Goal: Task Accomplishment & Management: Complete application form

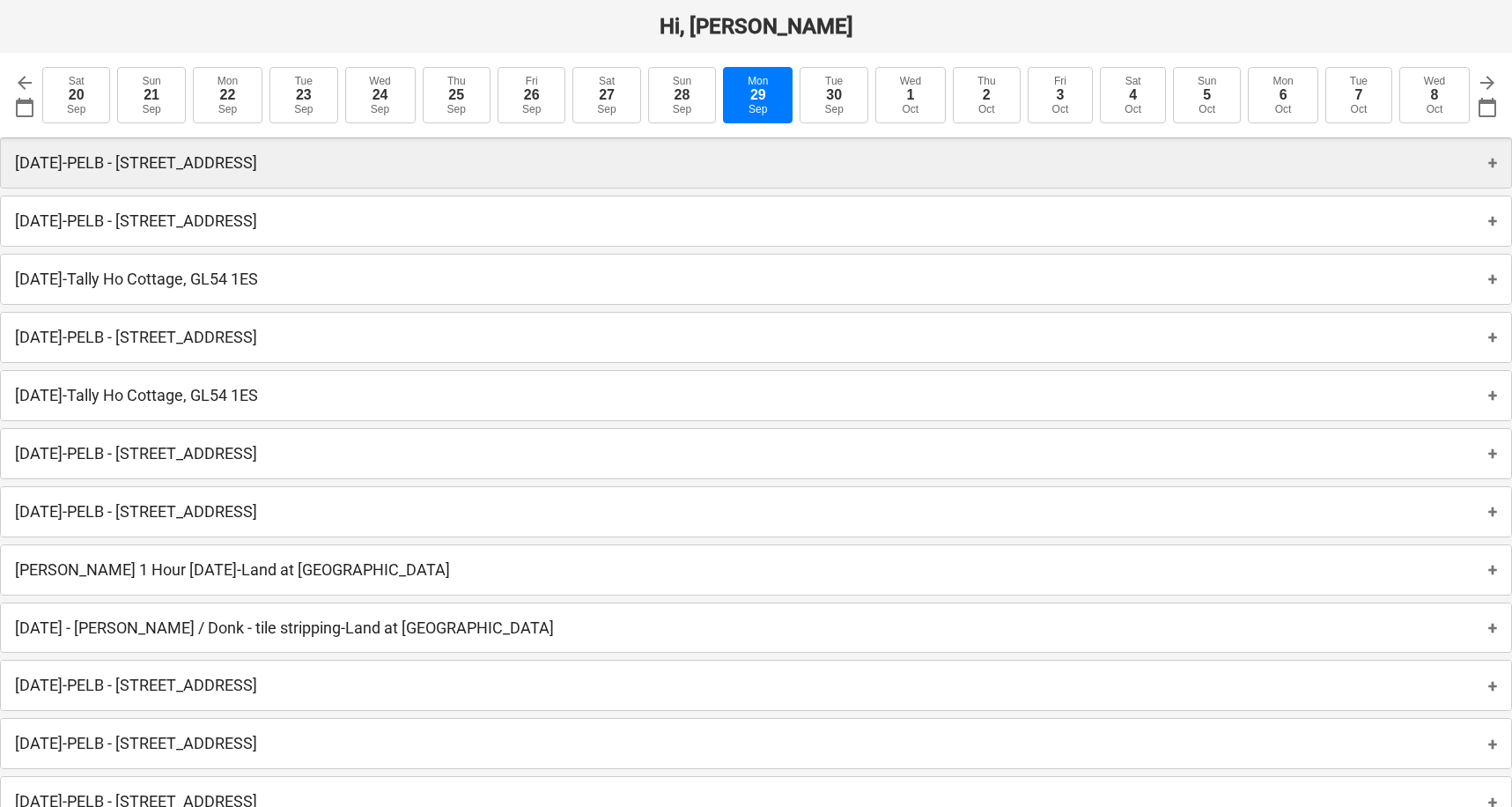
click at [257, 158] on p "[DATE] - PELB - [GEOGRAPHIC_DATA], [GEOGRAPHIC_DATA]" at bounding box center [136, 162] width 243 height 21
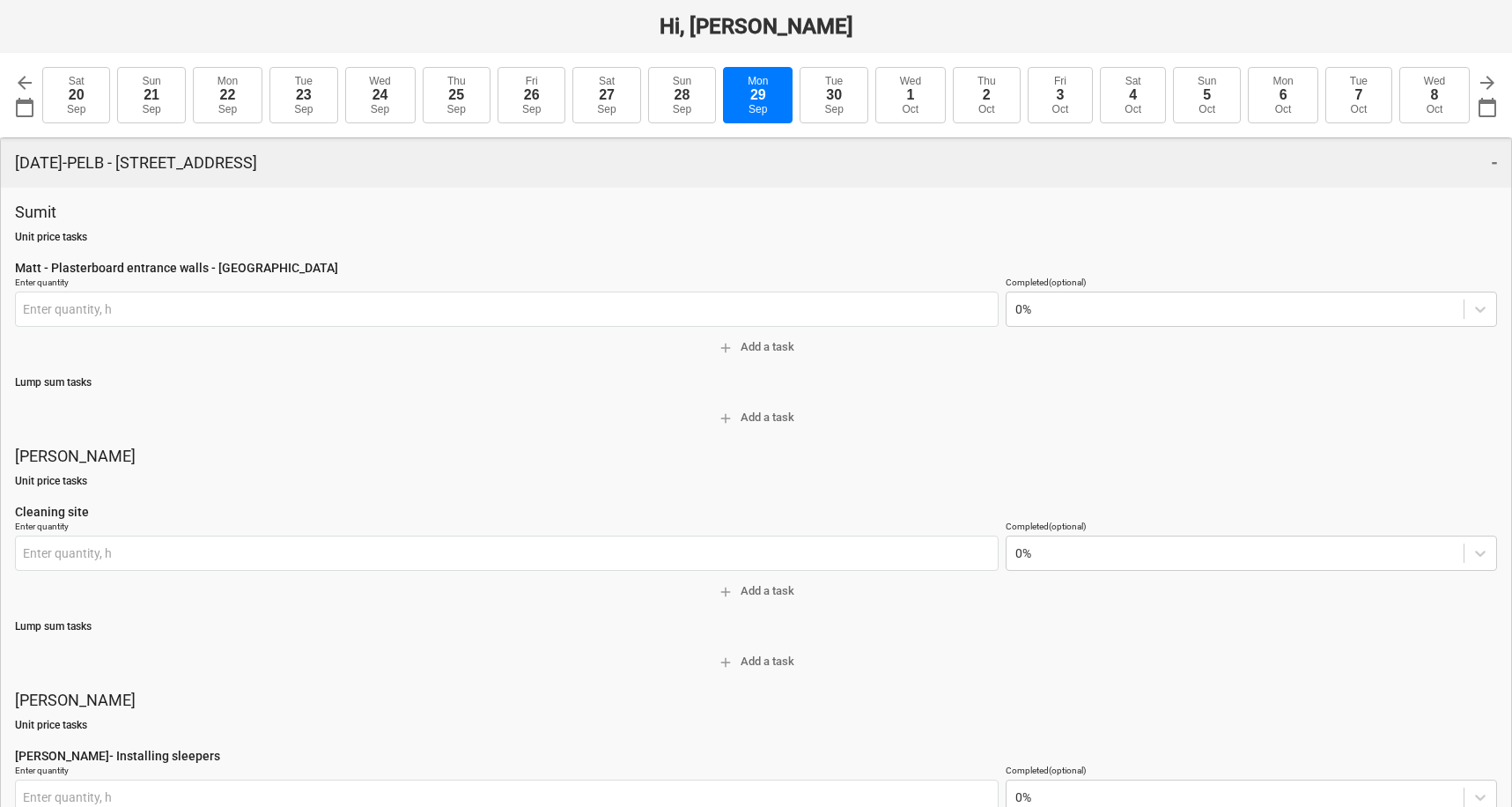
type input "0.00 h"
type input "0.00 day"
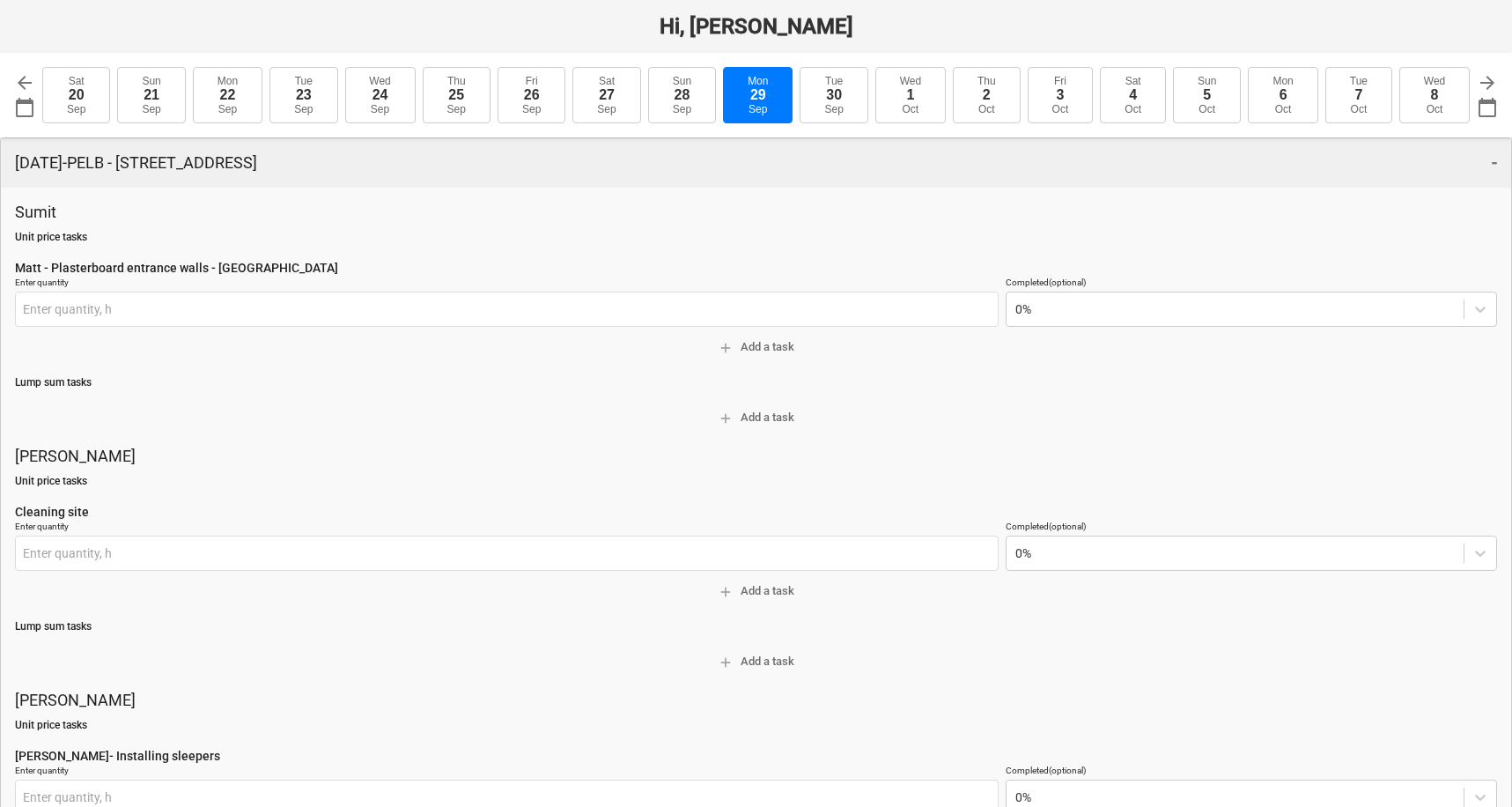
type input "0.00 h"
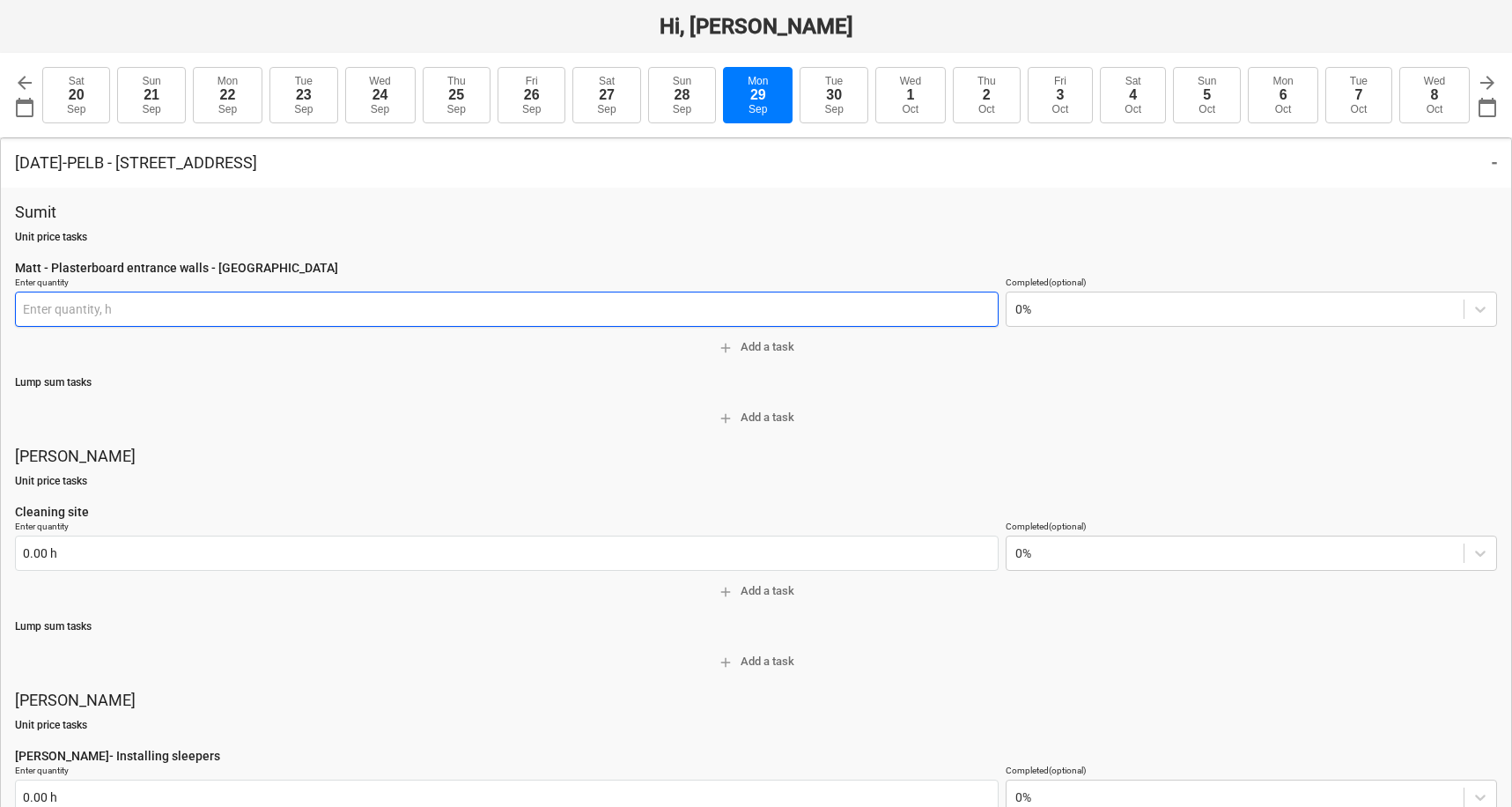
click at [445, 299] on input "text" at bounding box center [506, 309] width 983 height 35
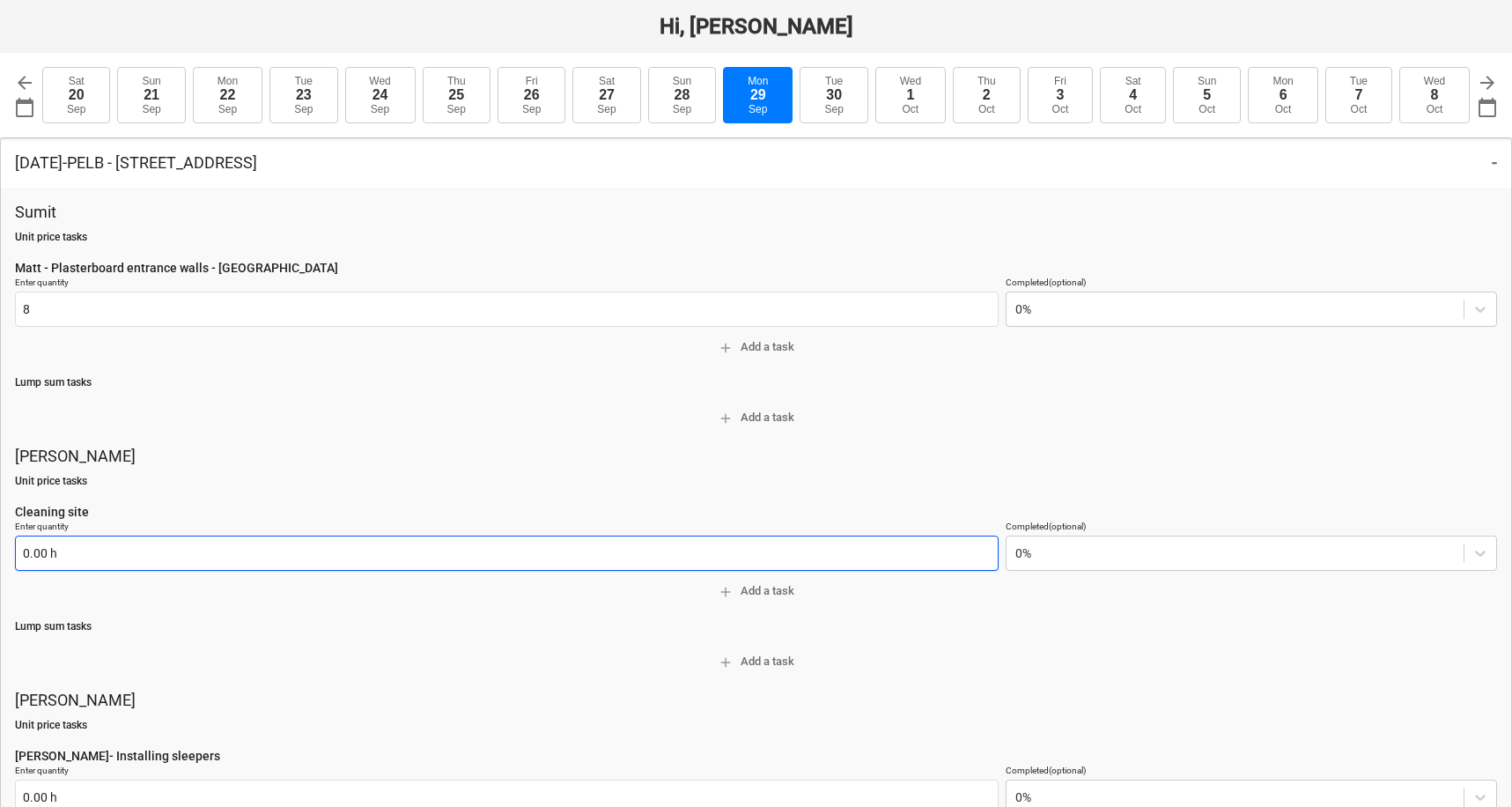
type input "8.00 h"
click at [59, 552] on input "text" at bounding box center [506, 552] width 983 height 35
type textarea "x"
type input "8"
type textarea "x"
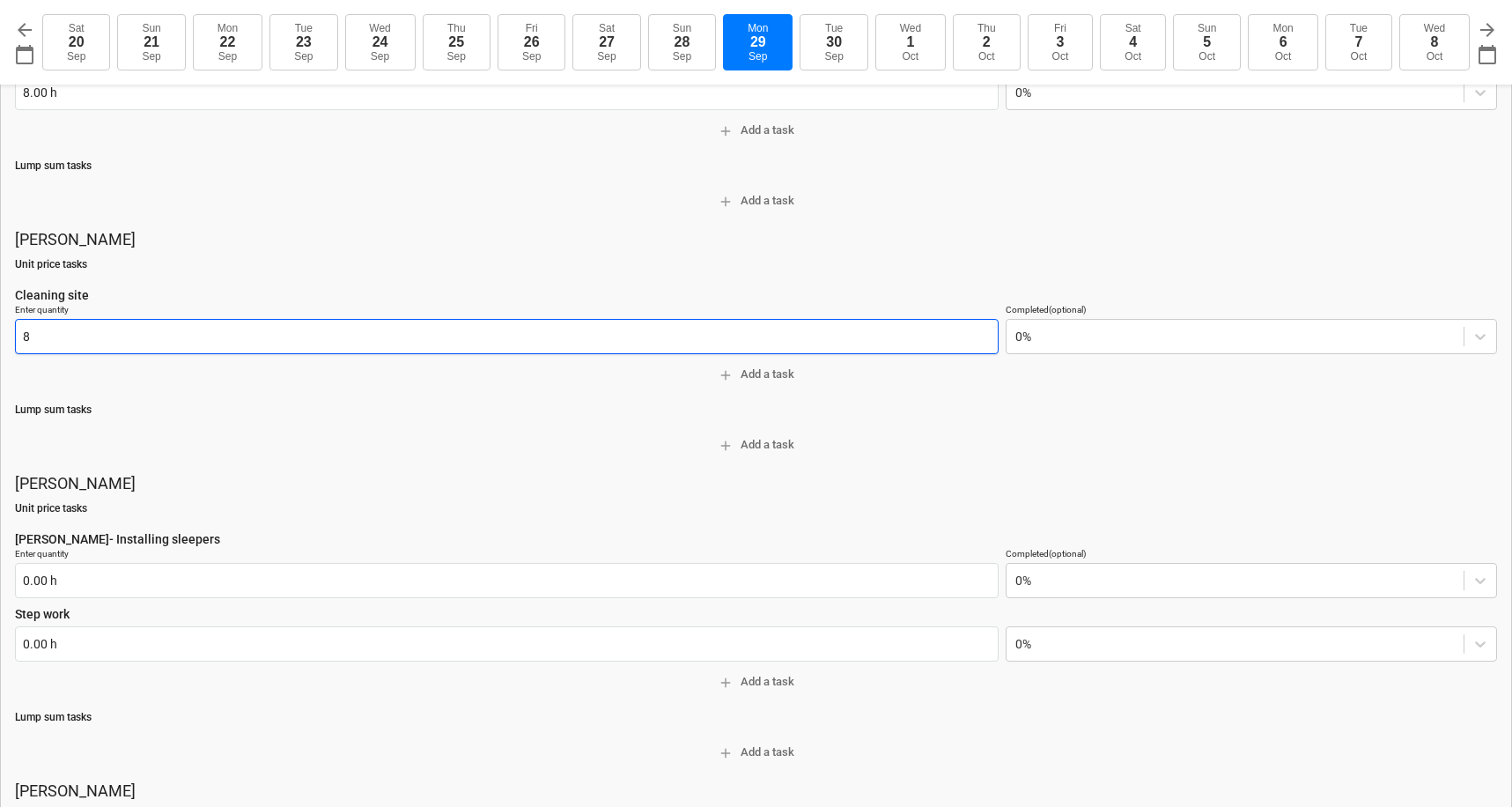
scroll to position [264, 0]
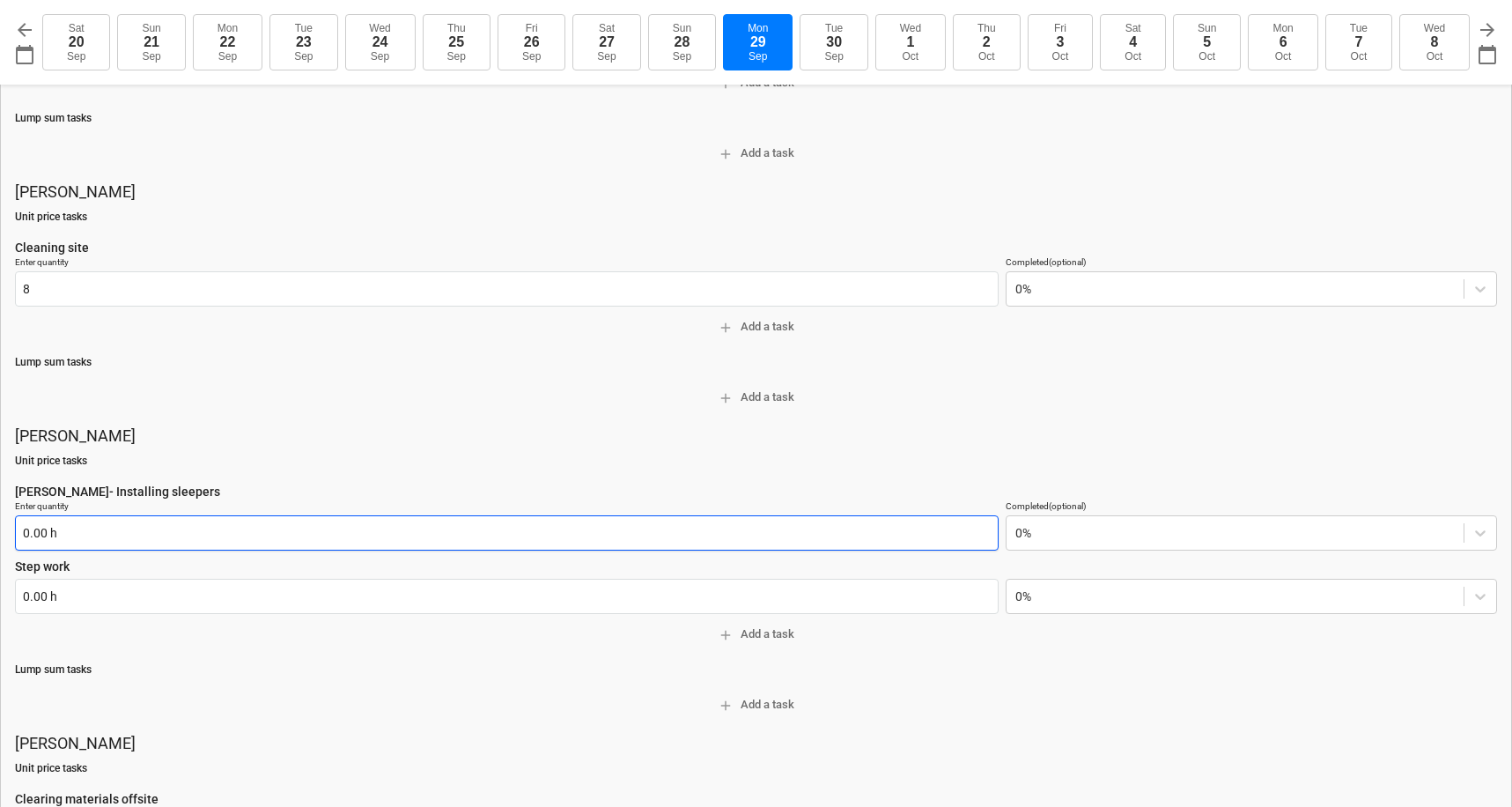
type input "8.00 h"
click at [86, 528] on input "text" at bounding box center [506, 532] width 983 height 35
type textarea "x"
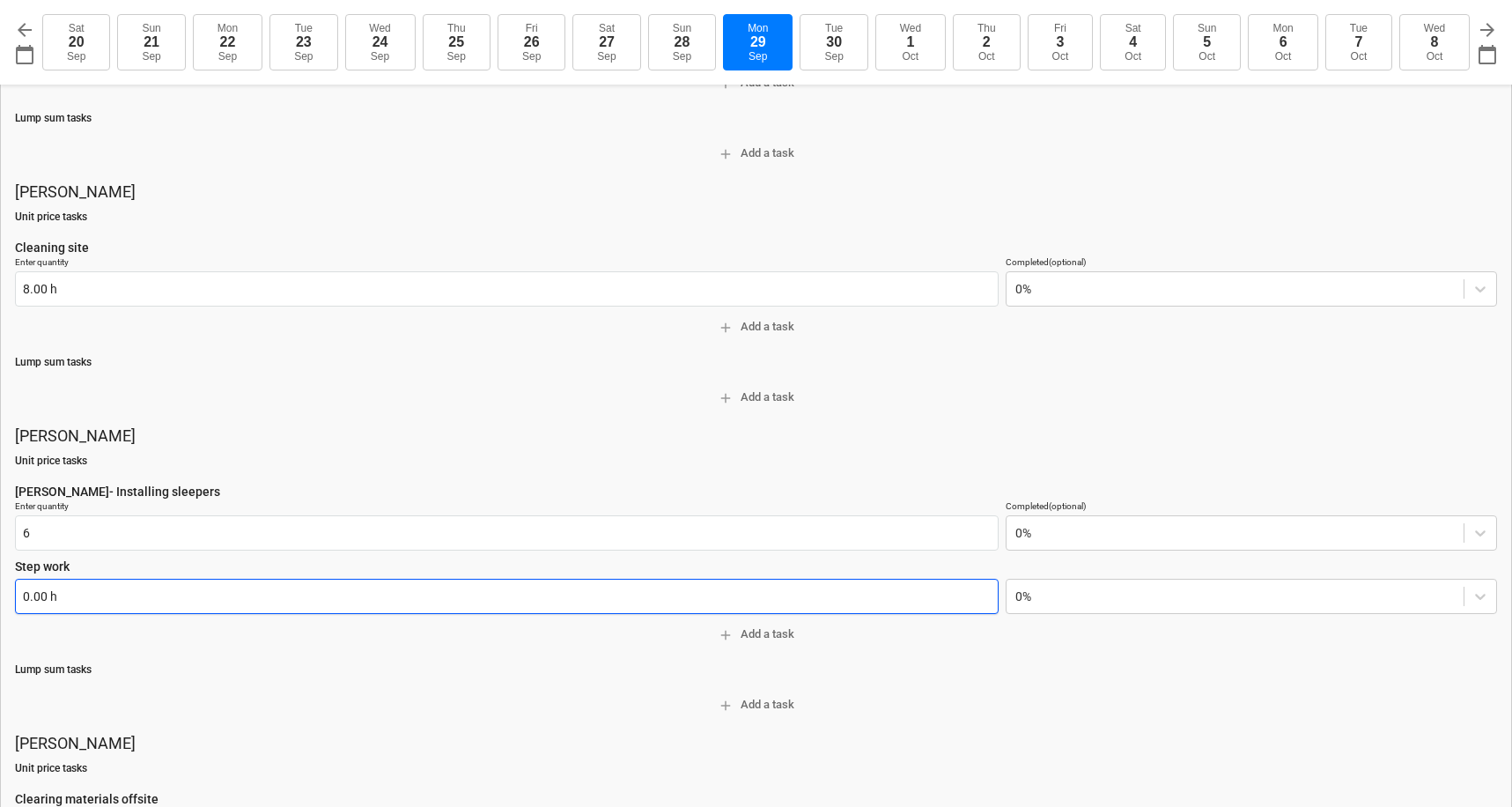
type input "6.00 h"
type textarea "x"
click at [100, 588] on input "text" at bounding box center [506, 596] width 983 height 35
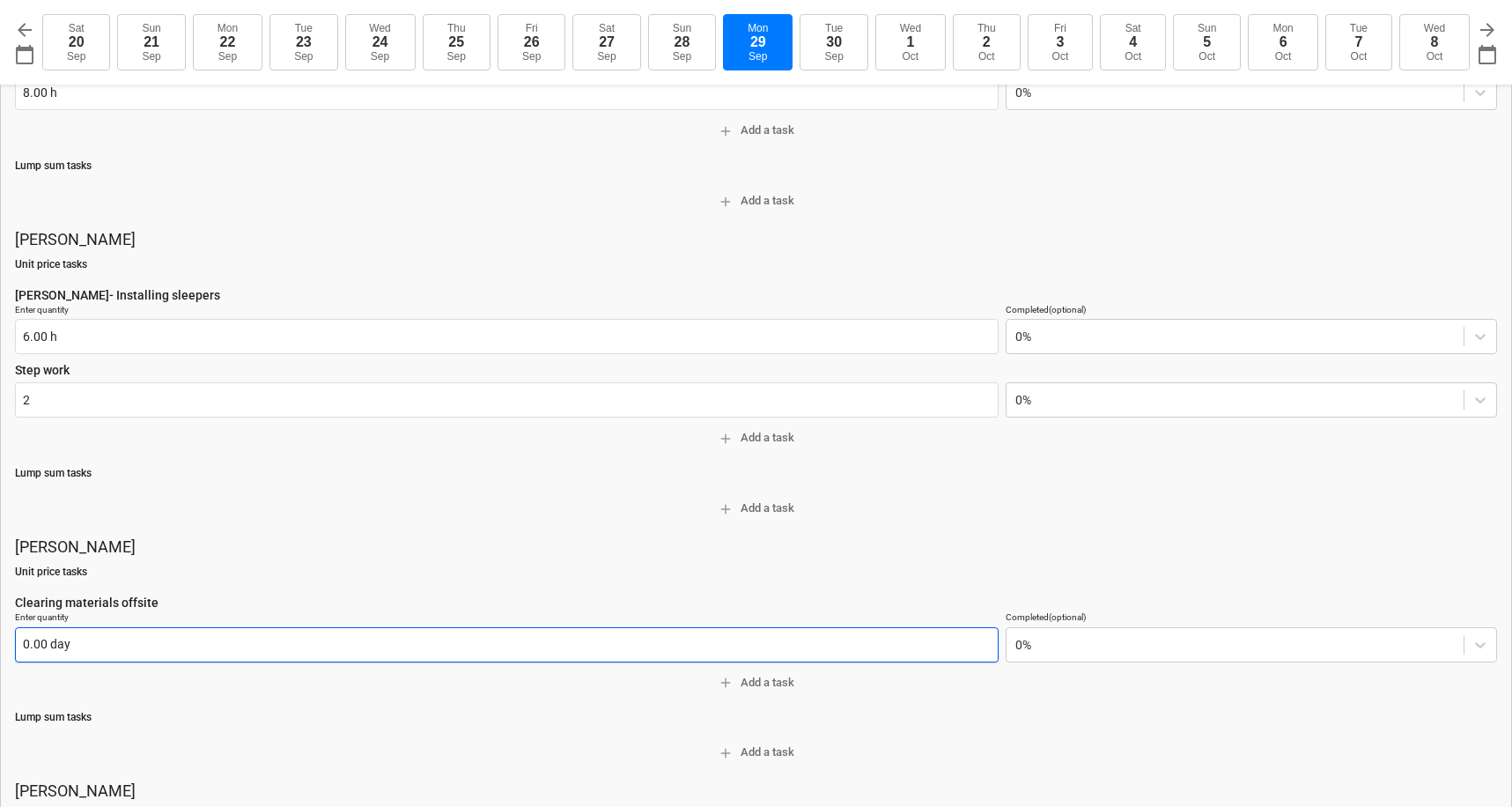
type input "2.00 h"
click at [68, 634] on input "text" at bounding box center [506, 645] width 983 height 35
type textarea "x"
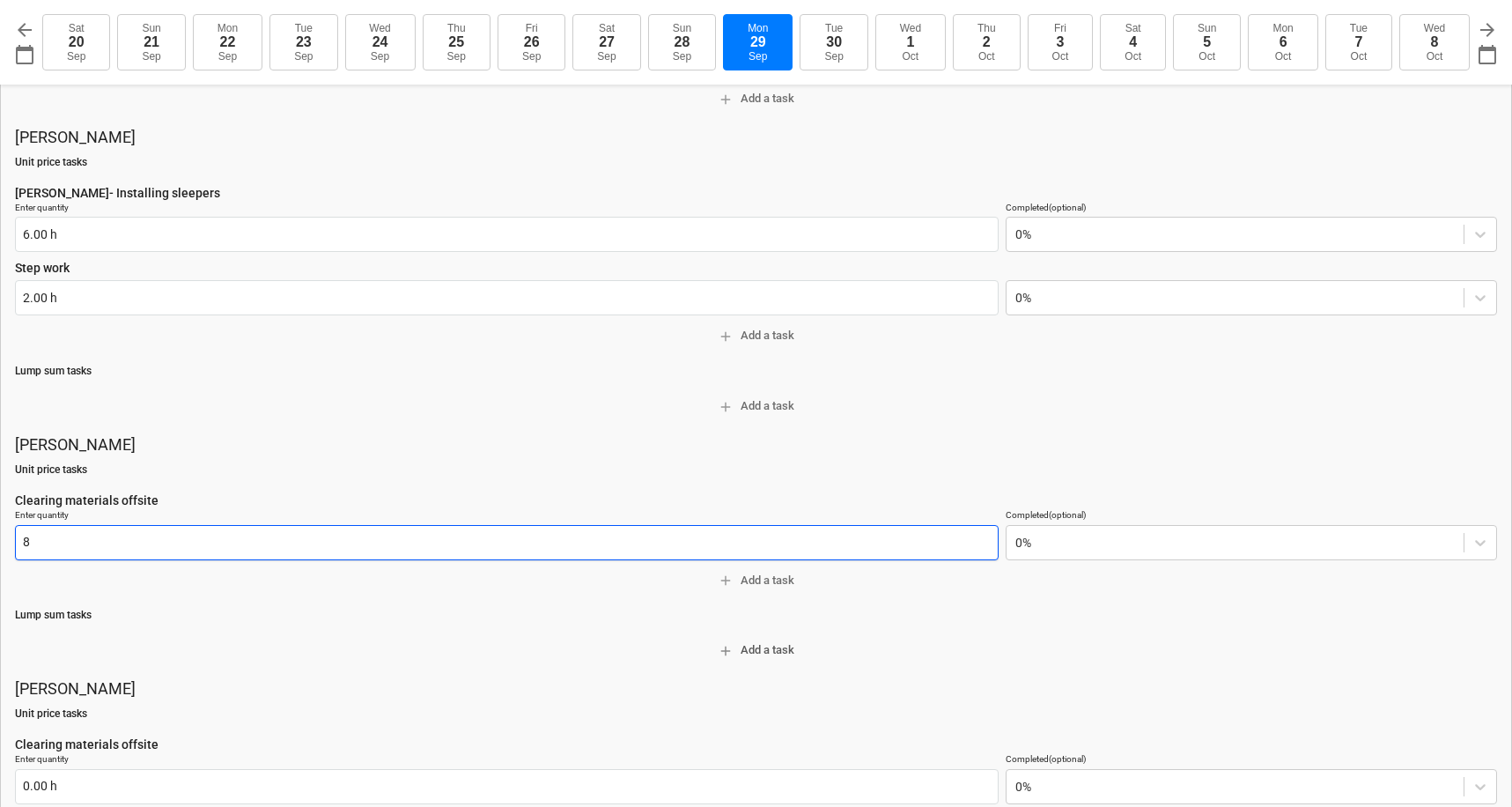
scroll to position [587, 0]
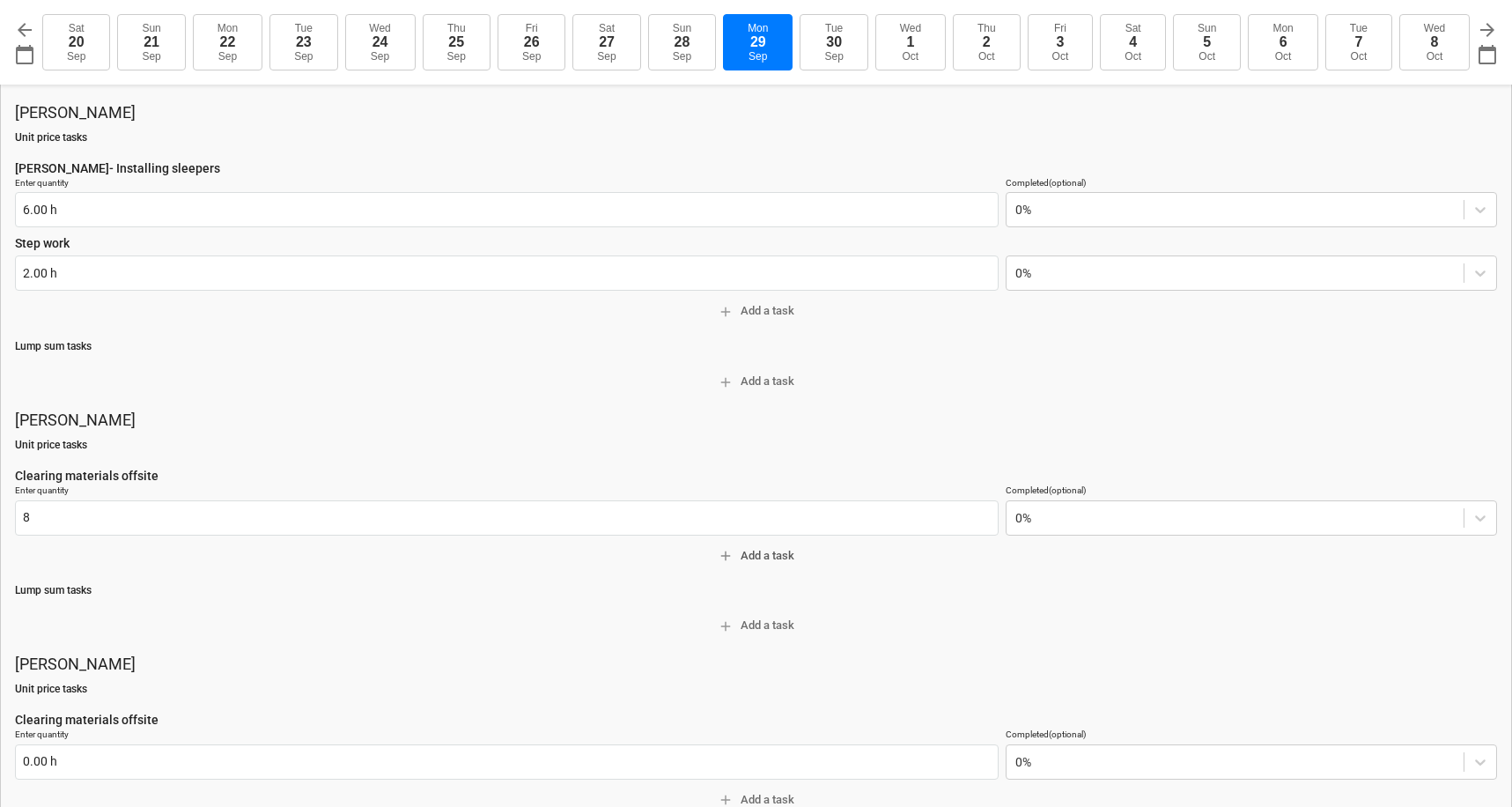
type input "8.00 day"
click at [68, 552] on span "add Add a task" at bounding box center [756, 556] width 1468 height 20
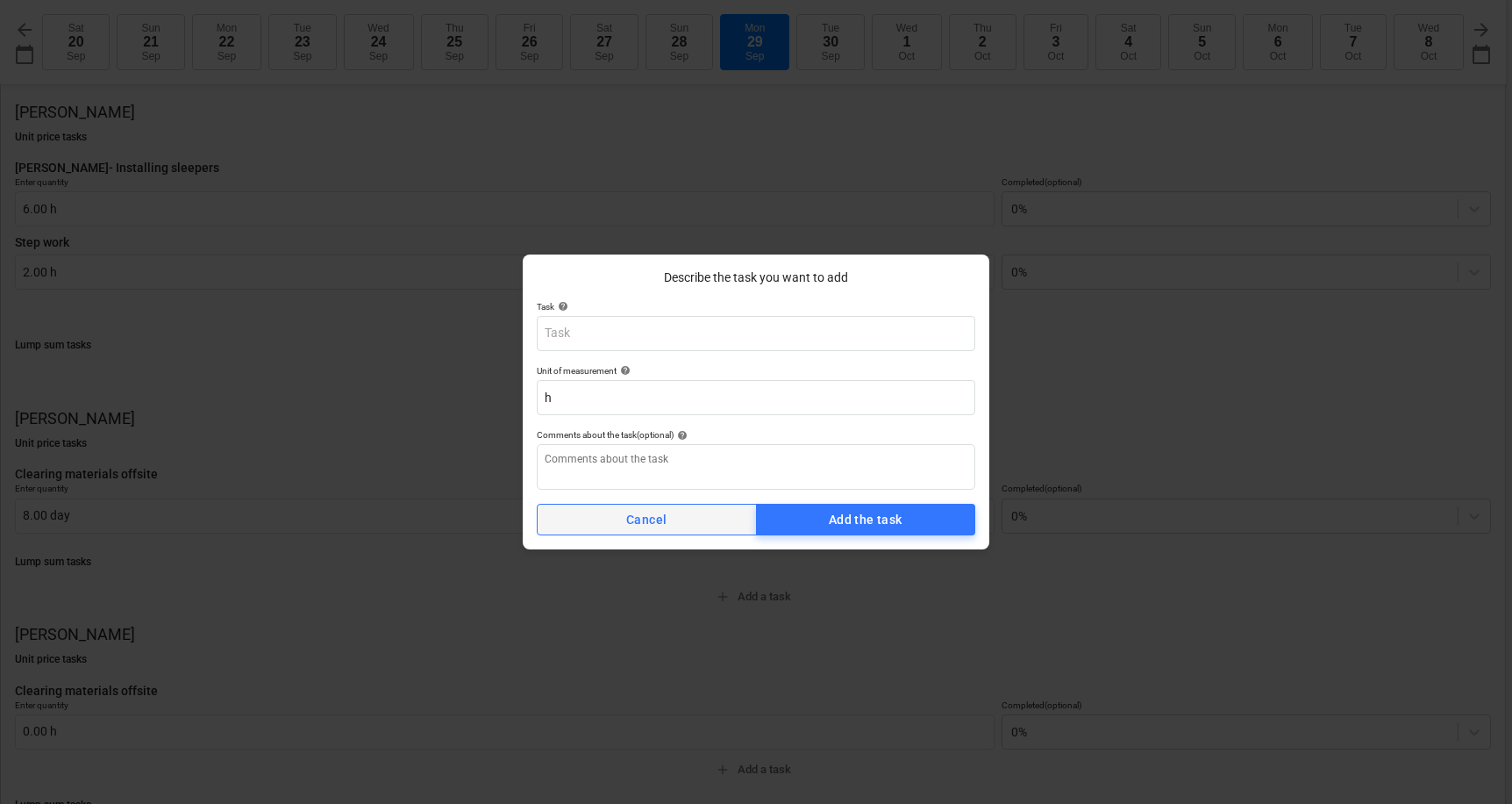
type textarea "x"
drag, startPoint x: 671, startPoint y: 517, endPoint x: 479, endPoint y: 524, distance: 192.1
click at [671, 517] on span "Cancel" at bounding box center [647, 520] width 192 height 22
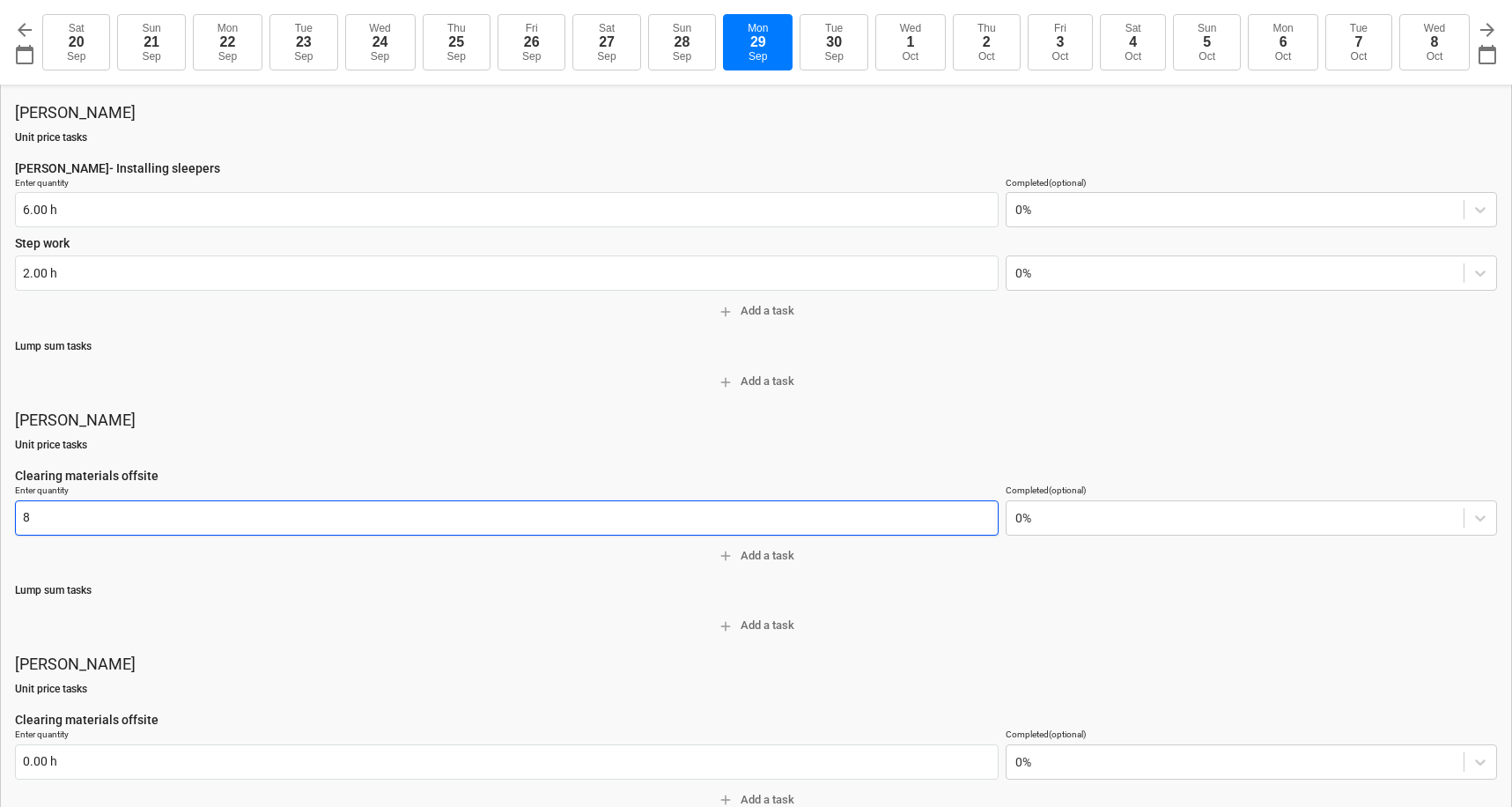
click at [302, 505] on input "8" at bounding box center [506, 517] width 983 height 35
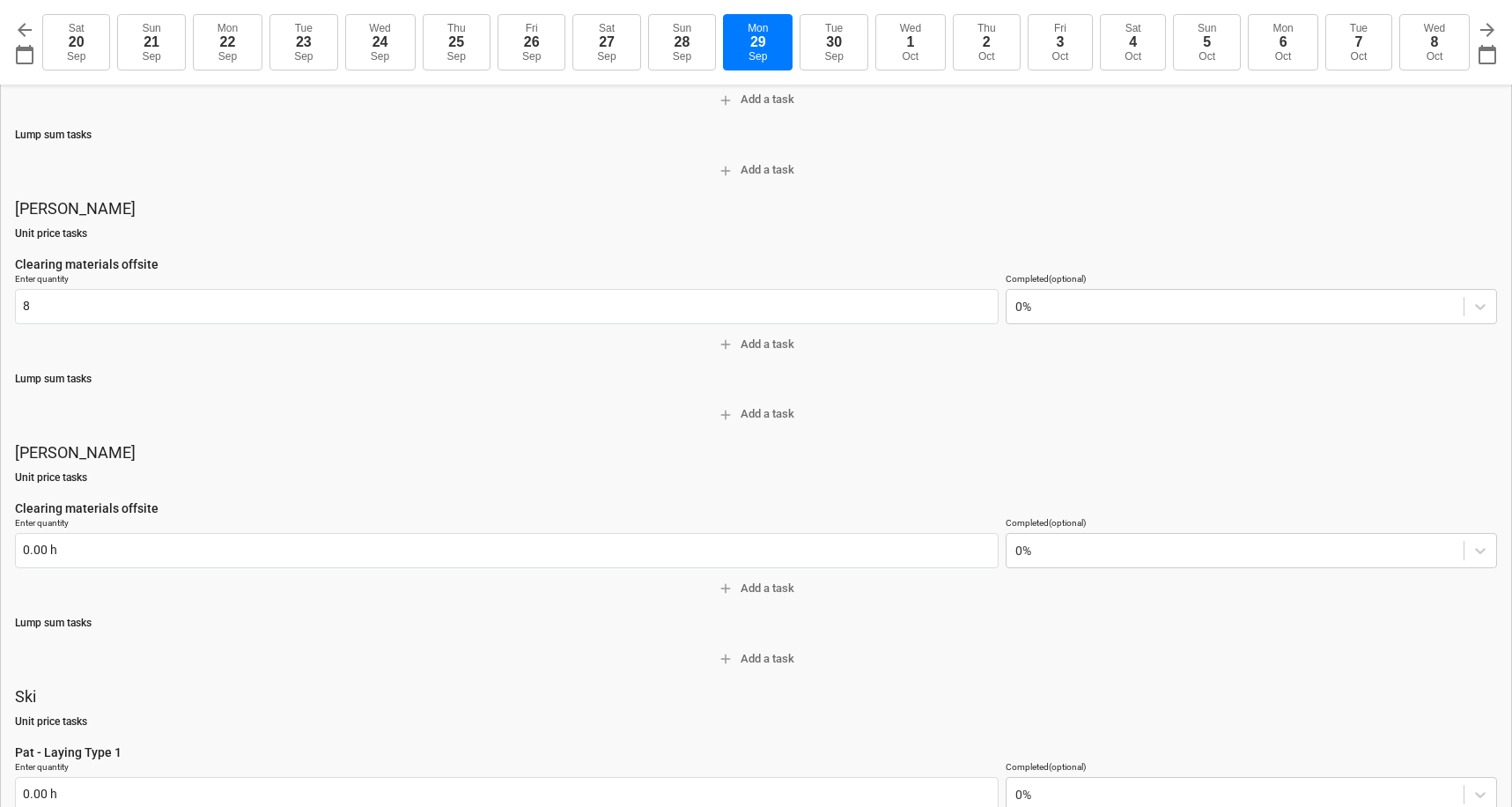
scroll to position [902, 0]
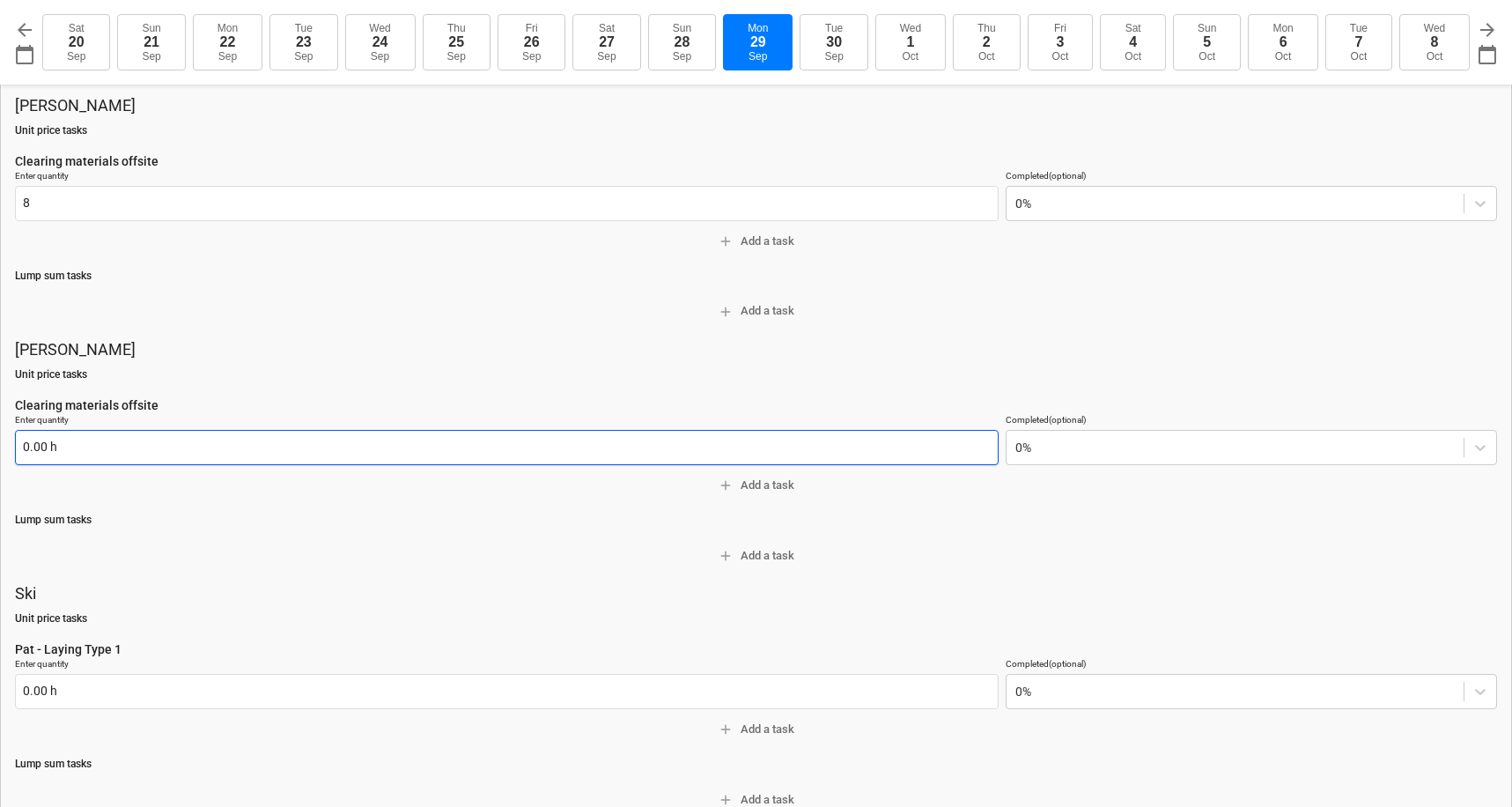
type input "8.00 day"
click at [40, 430] on input "text" at bounding box center [506, 447] width 983 height 35
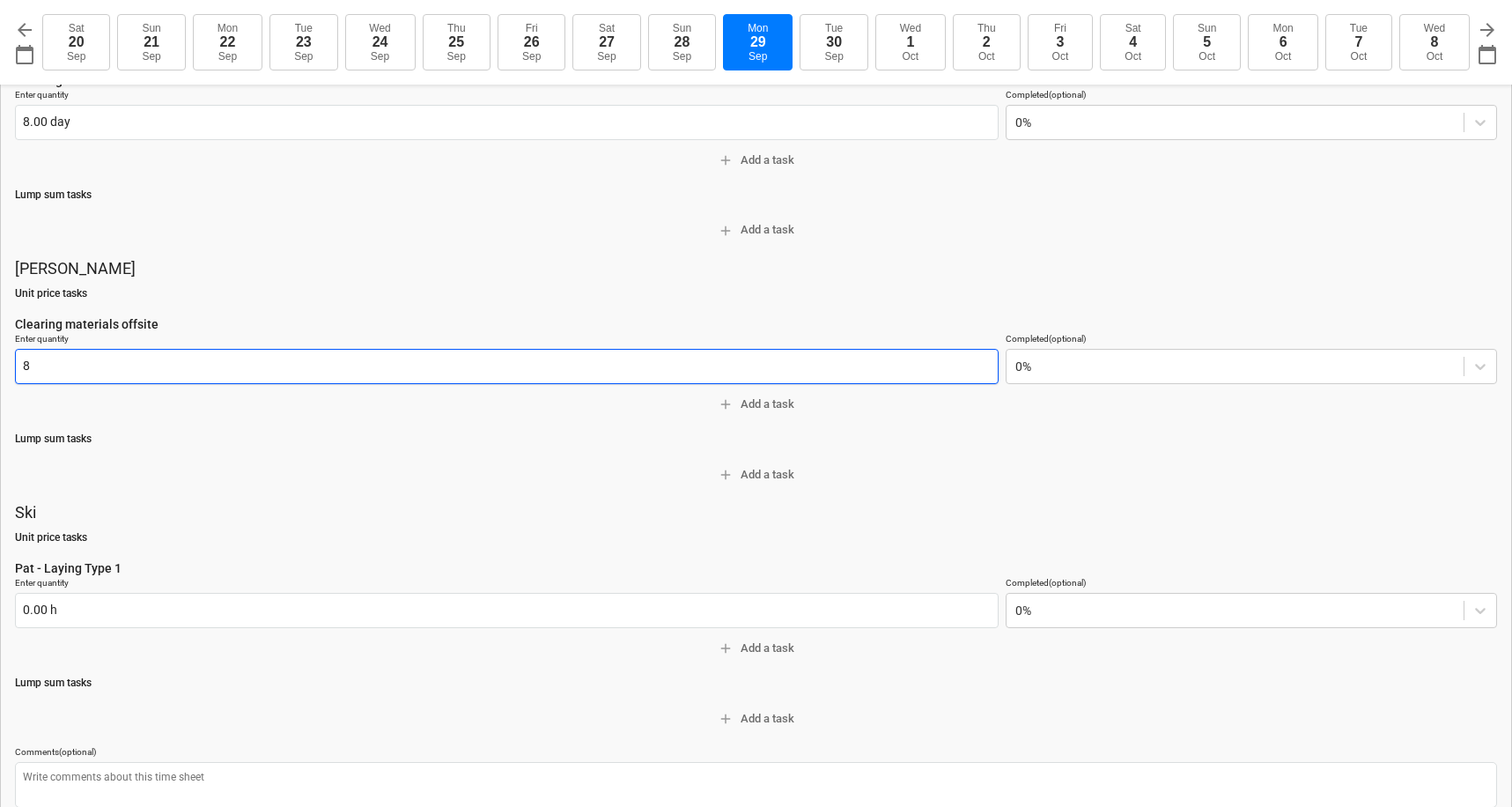
scroll to position [985, 0]
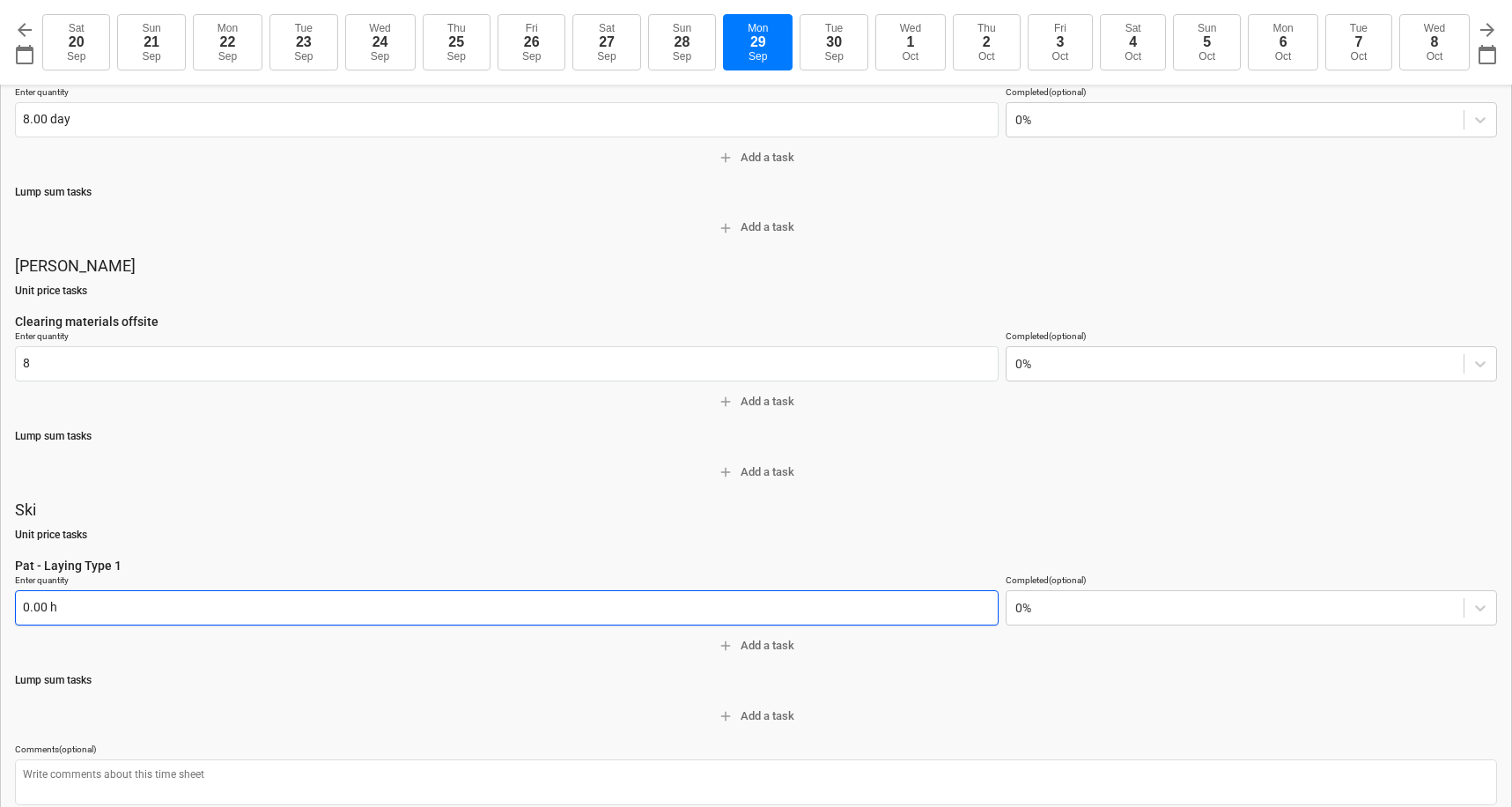
type input "8.00 h"
click at [41, 598] on input "text" at bounding box center [506, 608] width 983 height 35
type textarea "x"
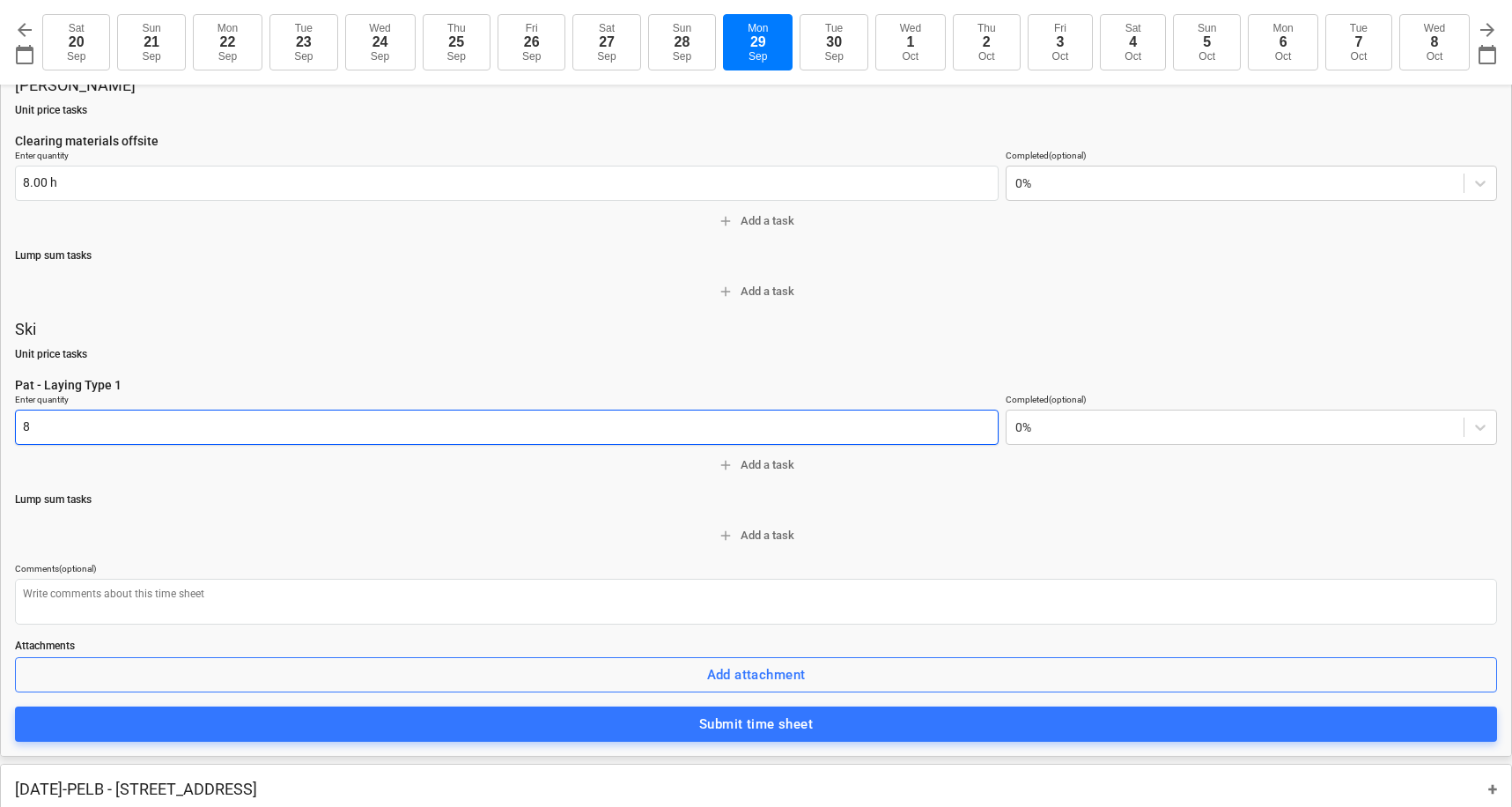
scroll to position [1190, 0]
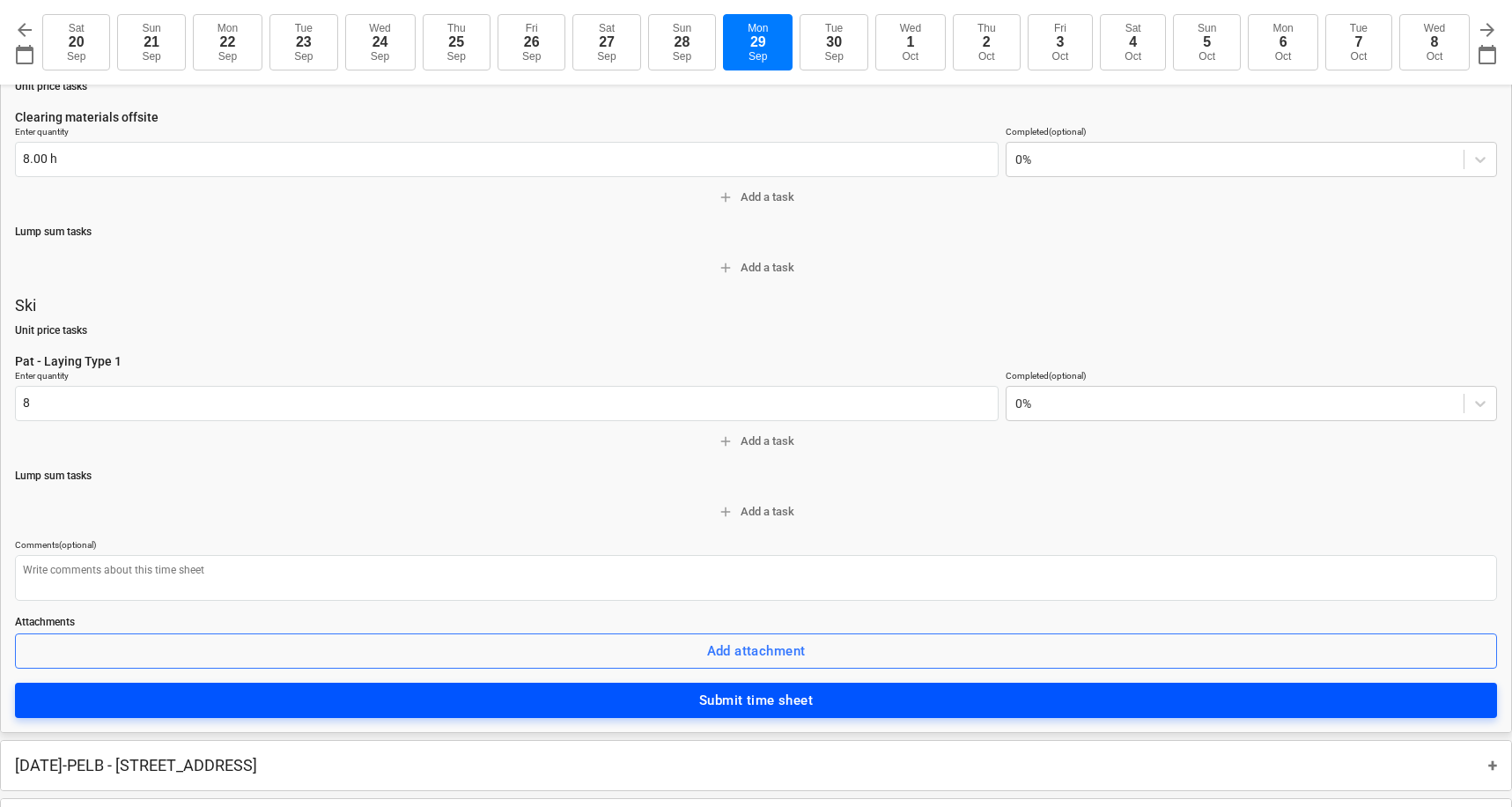
type input "8.00 h"
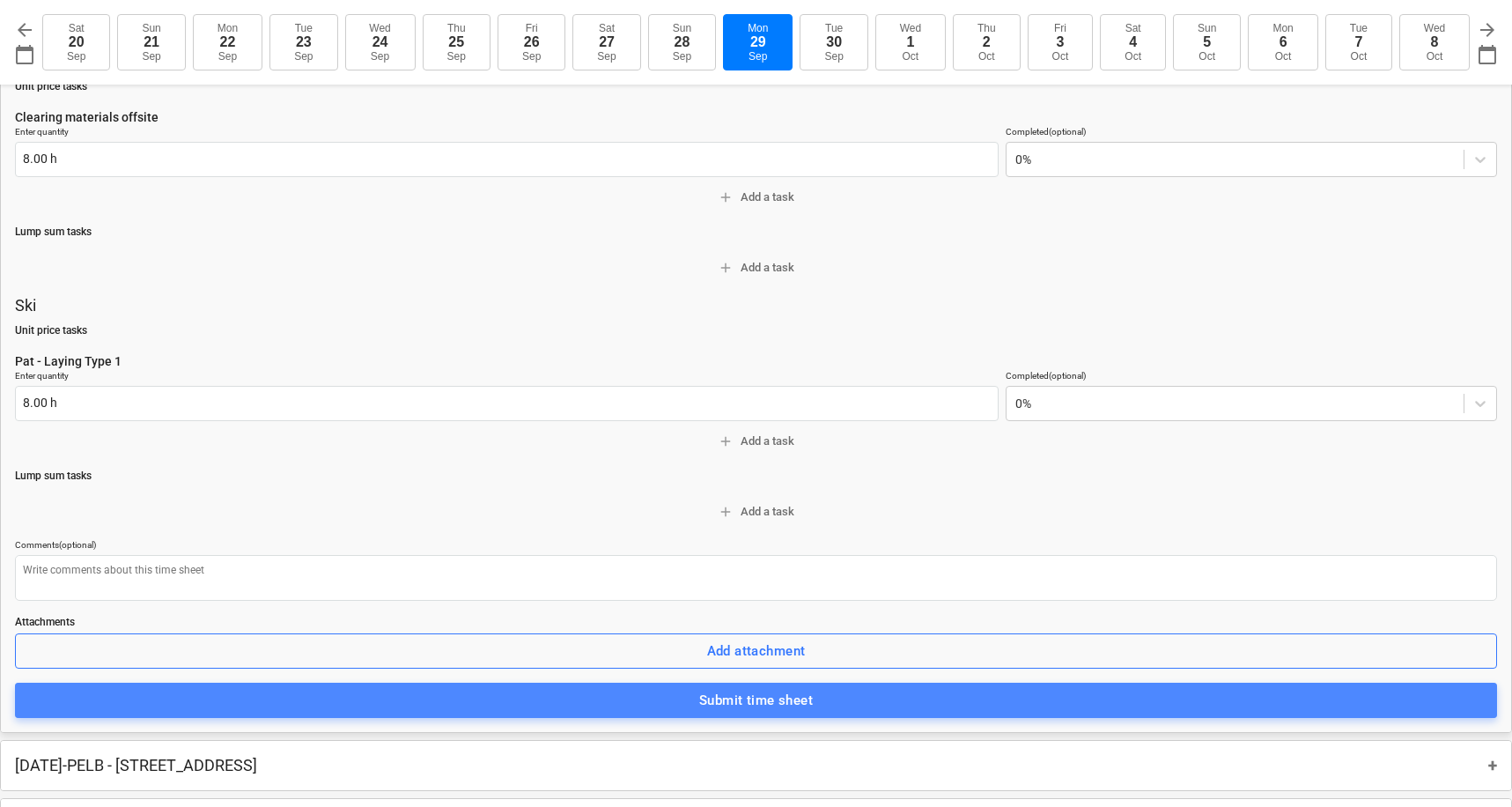
drag, startPoint x: 697, startPoint y: 693, endPoint x: 685, endPoint y: 688, distance: 13.0
click at [695, 692] on span "Submit time sheet" at bounding box center [756, 700] width 1444 height 23
type textarea "x"
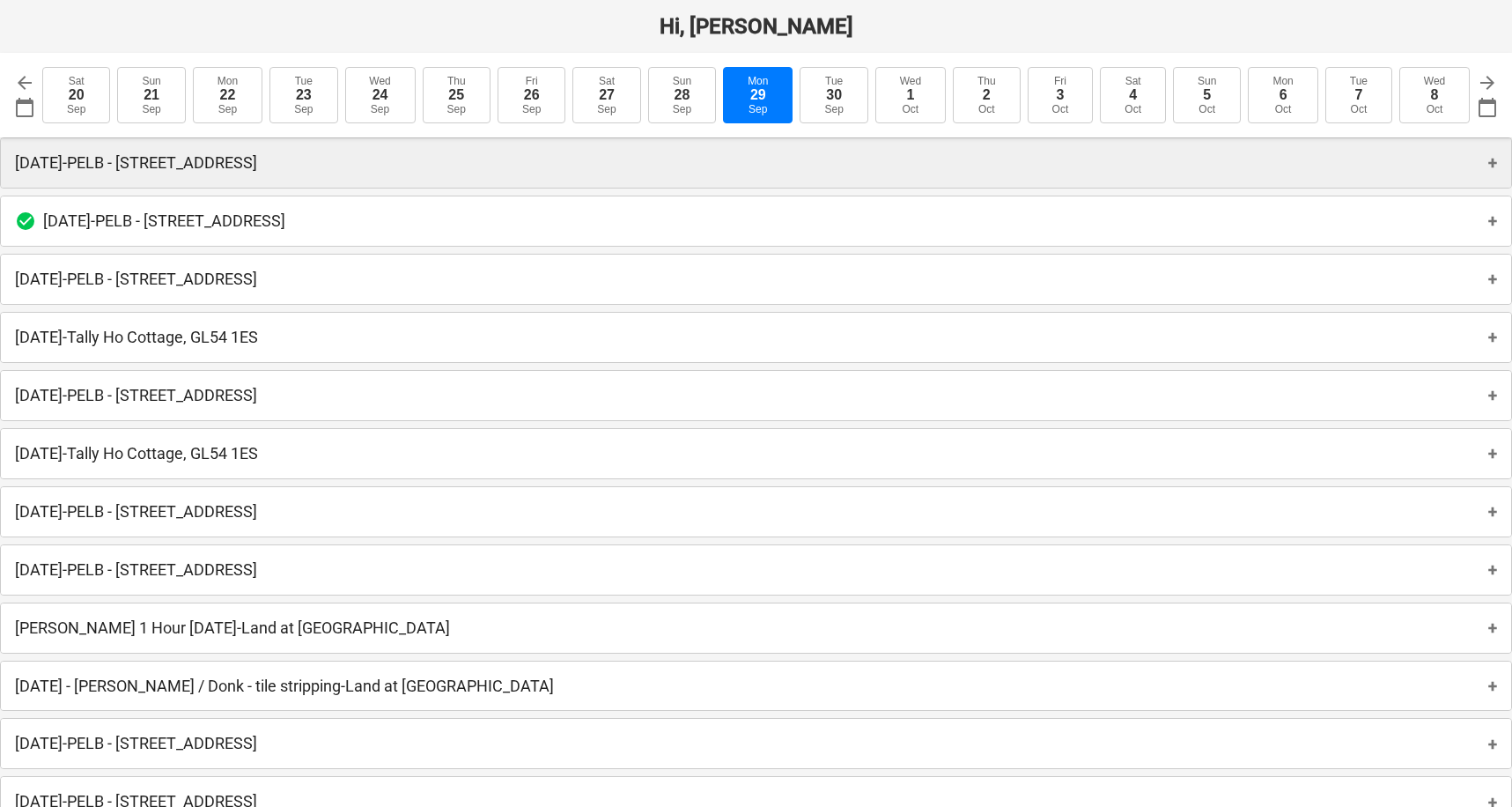
click at [257, 165] on p "[DATE] - PELB - [GEOGRAPHIC_DATA], [GEOGRAPHIC_DATA]" at bounding box center [136, 162] width 243 height 21
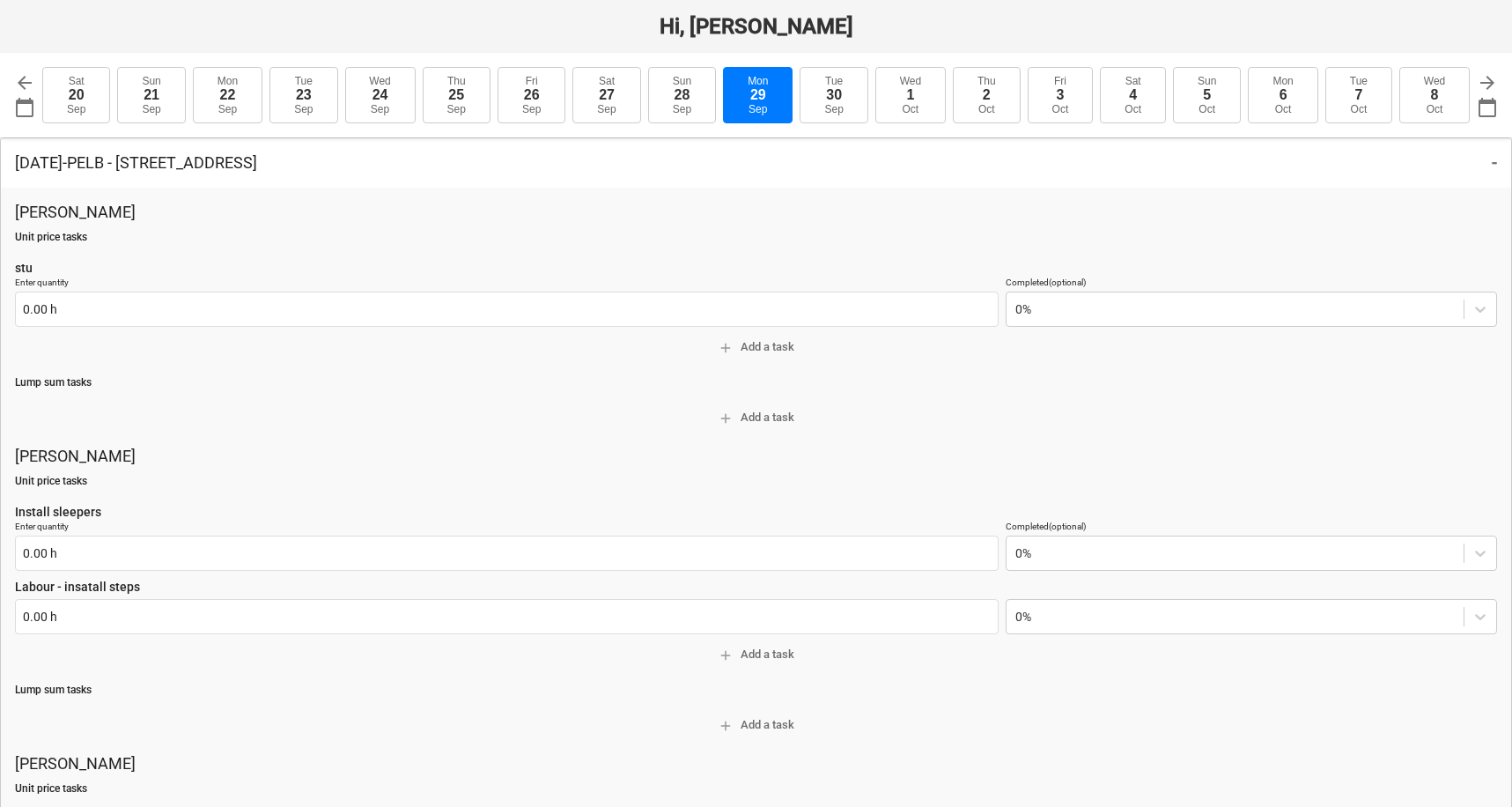
click at [1484, 83] on span "arrow_forward" at bounding box center [1487, 82] width 21 height 21
type input "[DATE]"
click at [1484, 83] on span "arrow_forward" at bounding box center [1487, 82] width 21 height 21
type input "[DATE]"
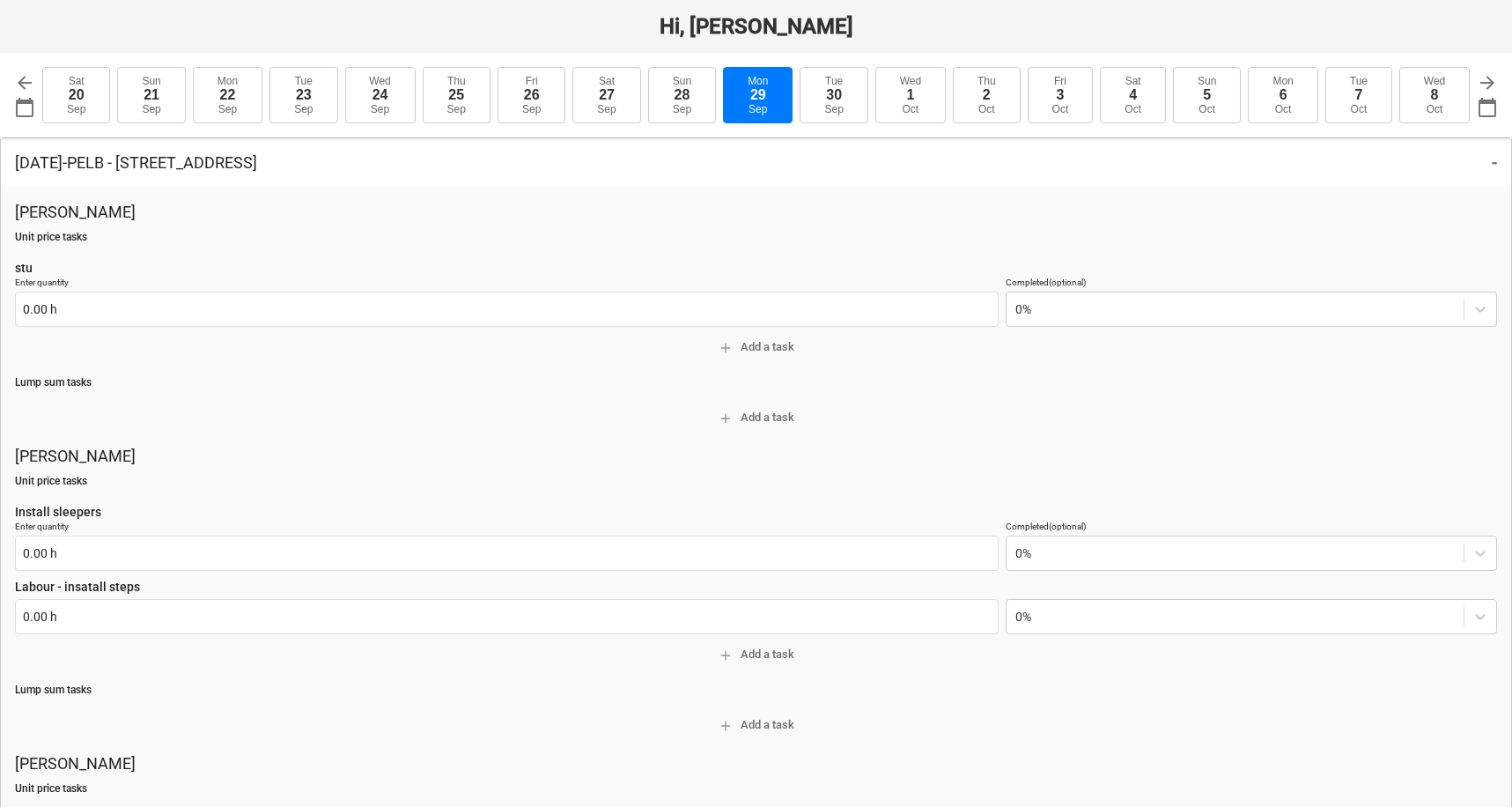
type input "[DATE]"
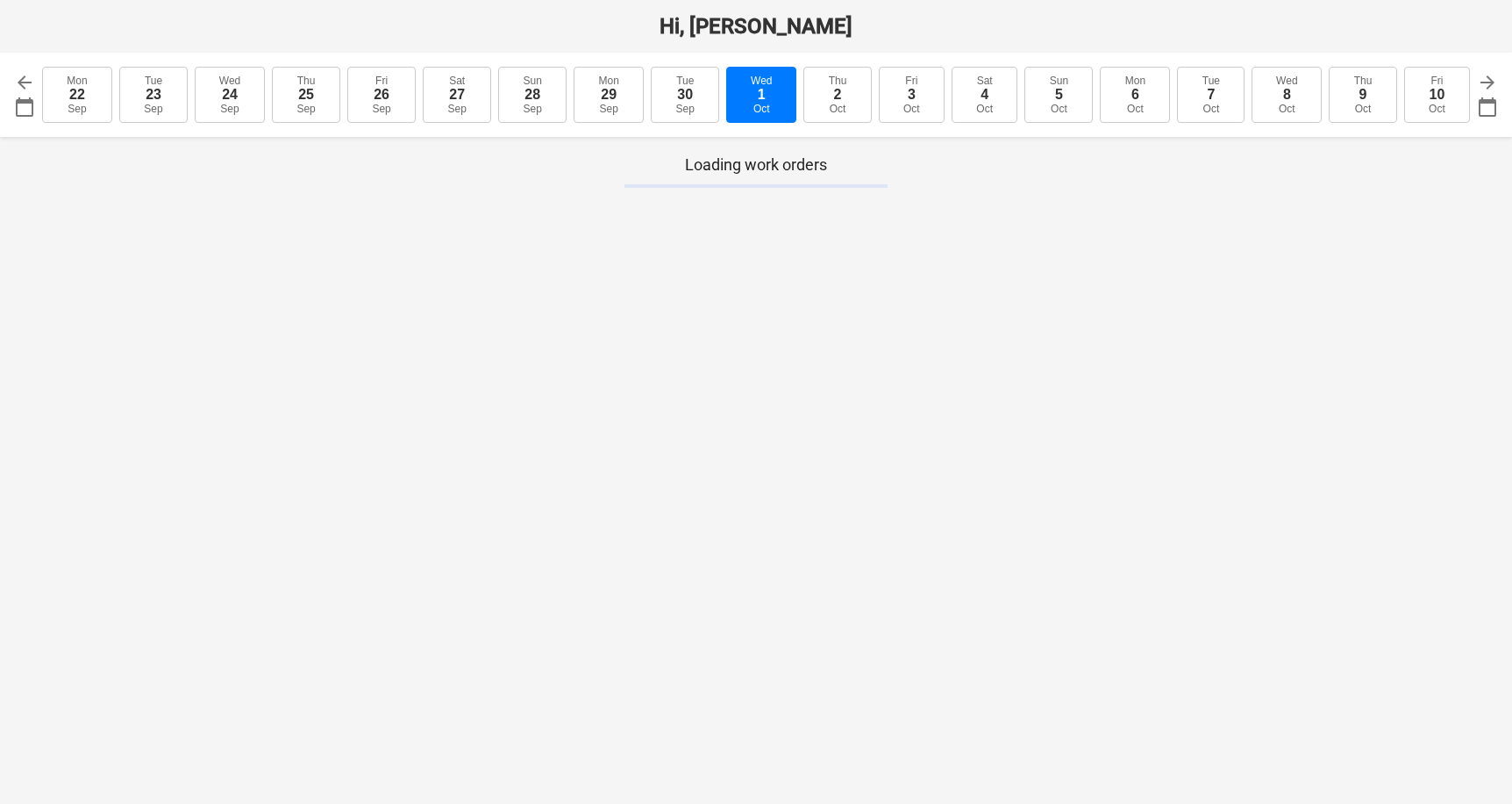
type textarea "x"
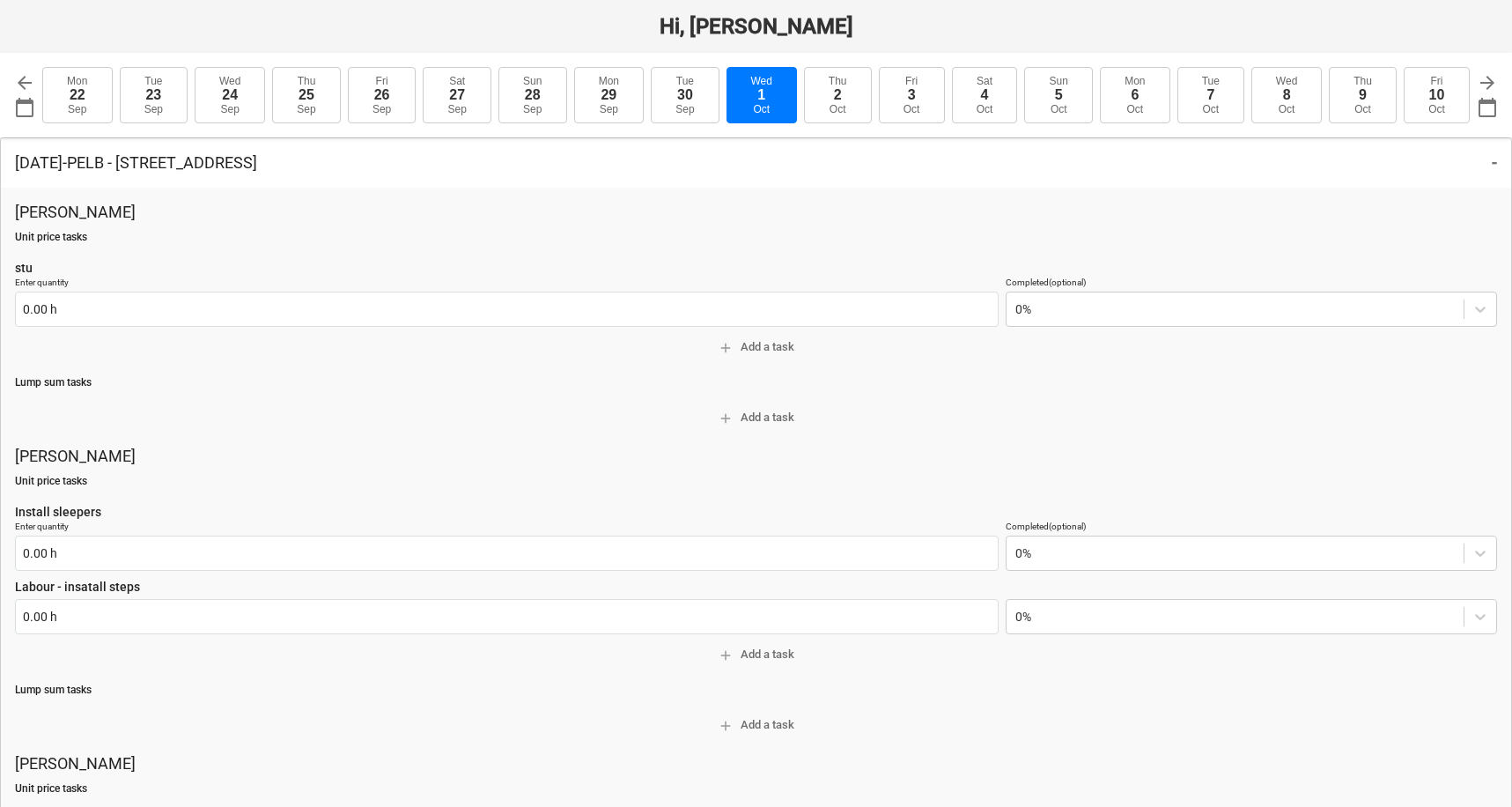
click at [1484, 83] on span "arrow_forward" at bounding box center [1487, 82] width 21 height 21
type input "[DATE]"
type textarea "x"
click at [232, 96] on div "25" at bounding box center [230, 95] width 16 height 16
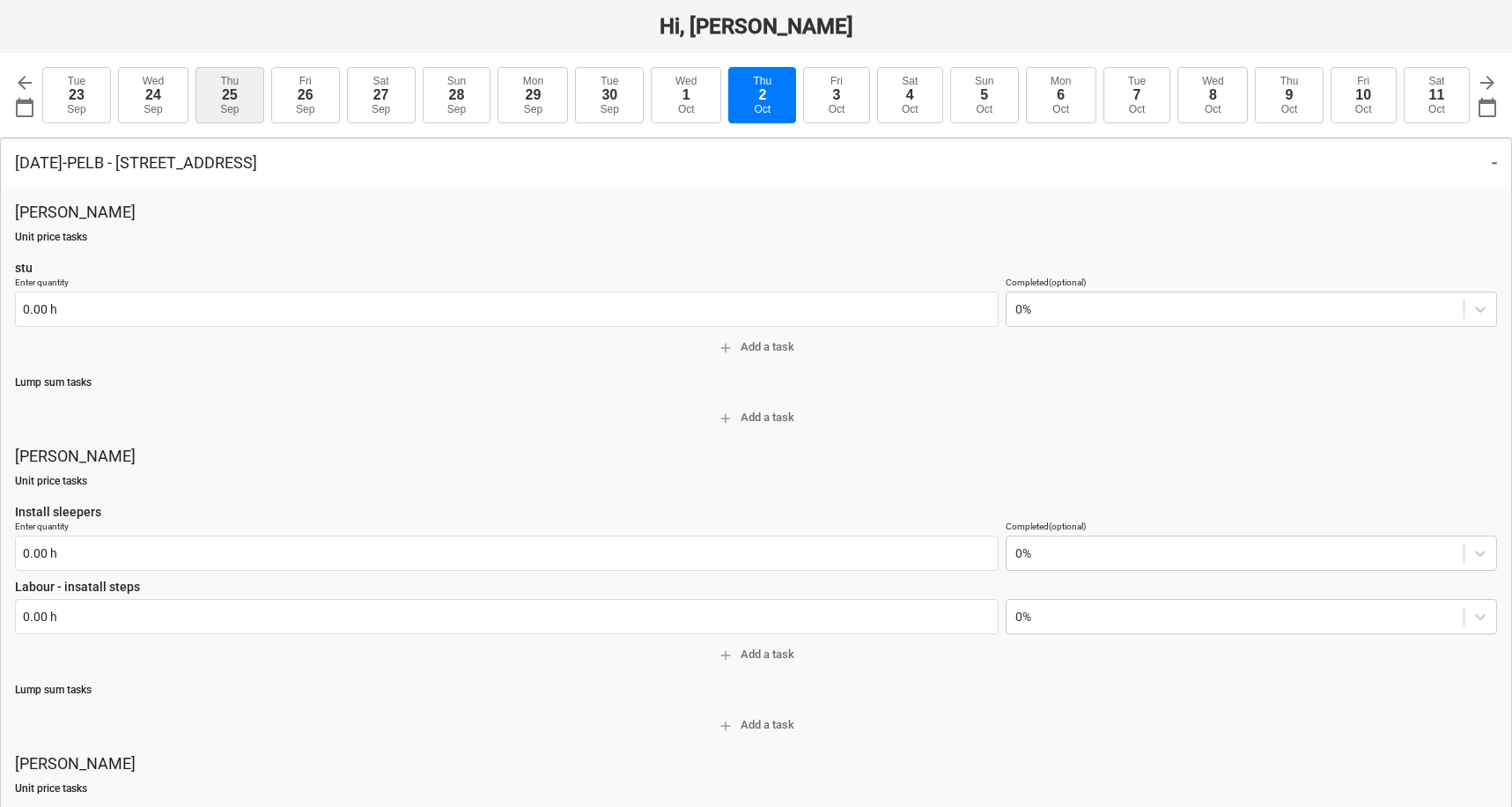
type input "[DATE]"
type textarea "x"
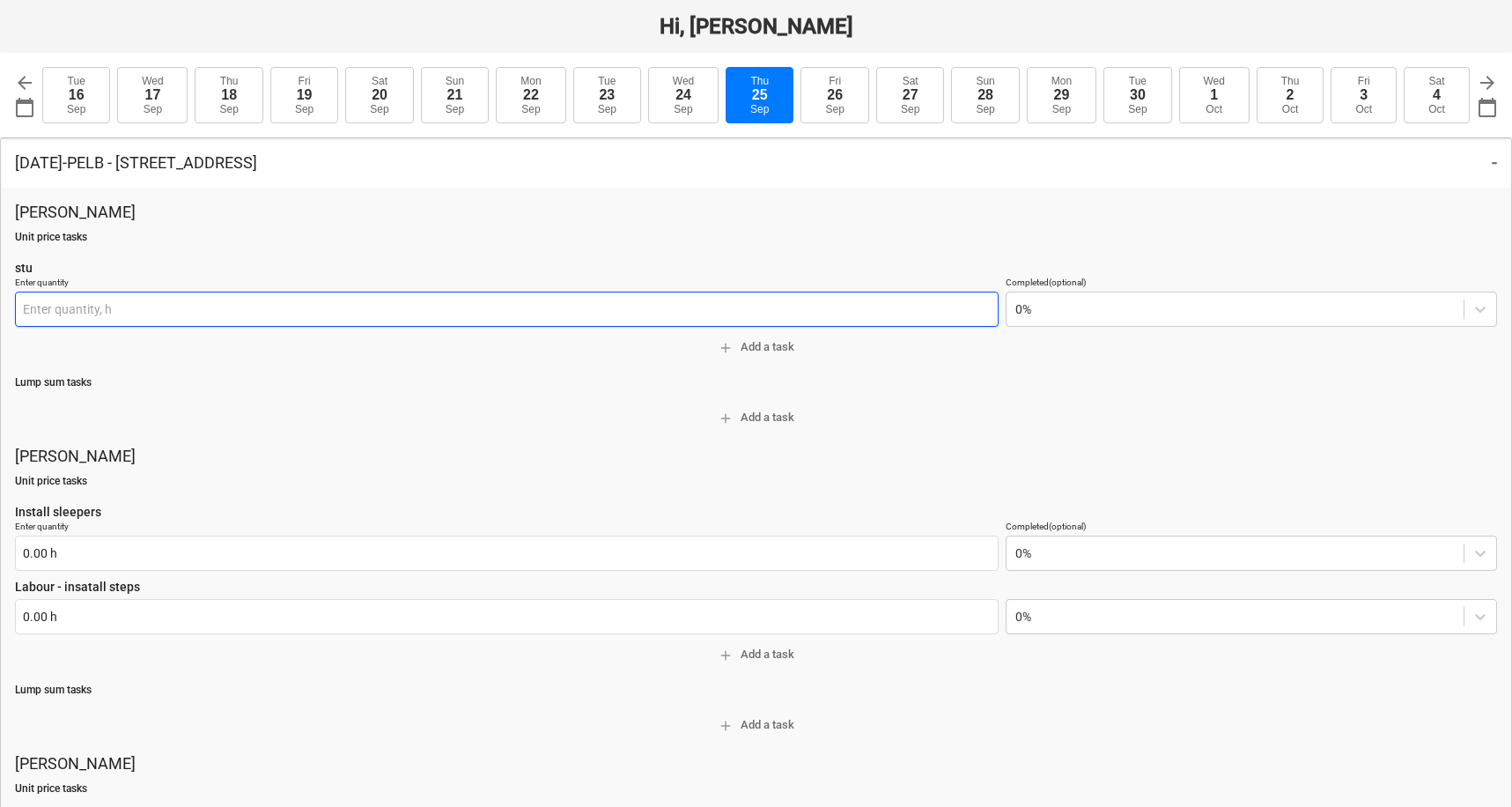
click at [158, 317] on input "text" at bounding box center [506, 309] width 983 height 35
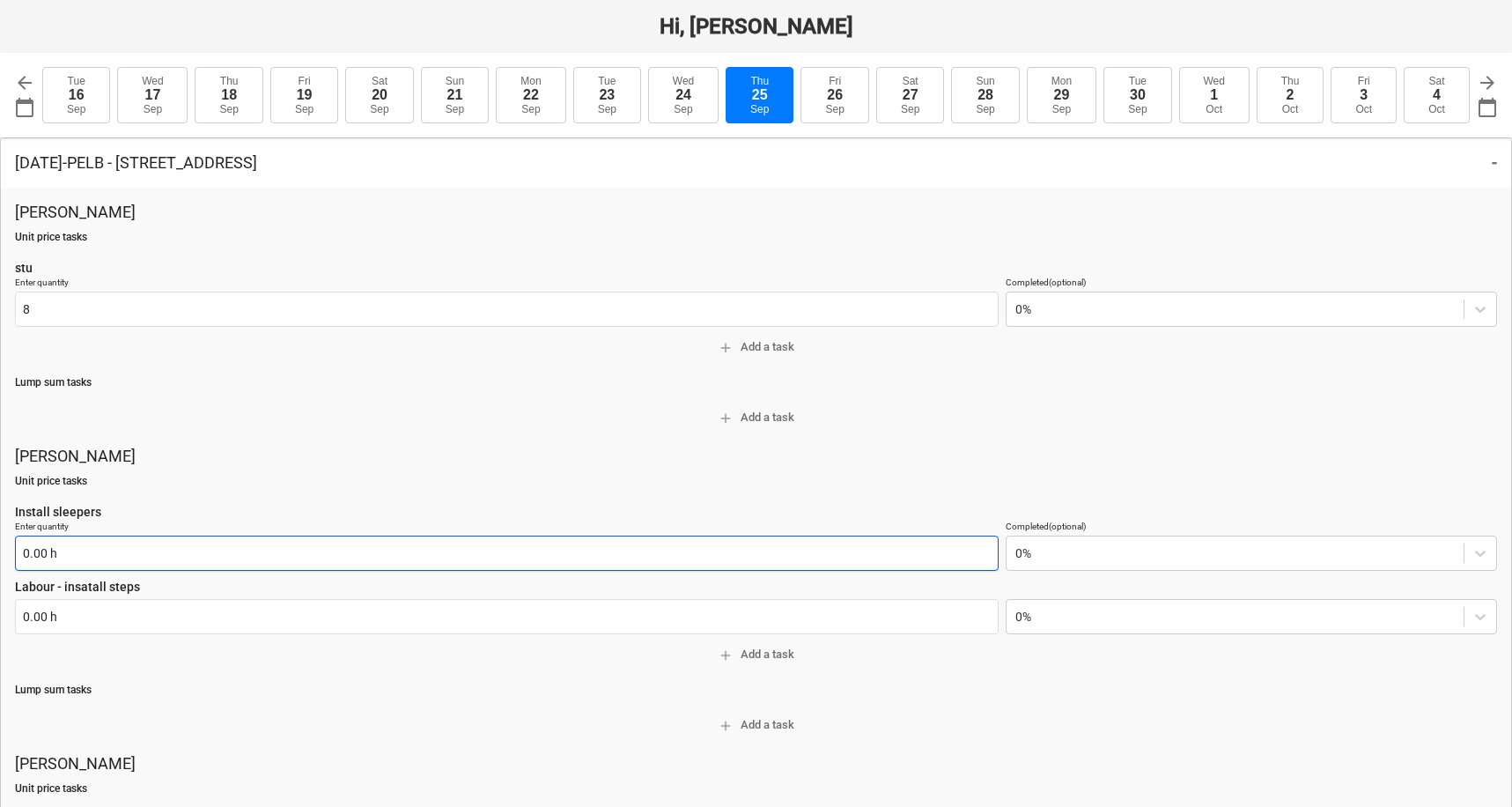
type input "8.00 h"
click at [30, 560] on input "text" at bounding box center [506, 552] width 983 height 35
type textarea "x"
type input "6.00 h"
click at [44, 617] on input "text" at bounding box center [506, 616] width 983 height 35
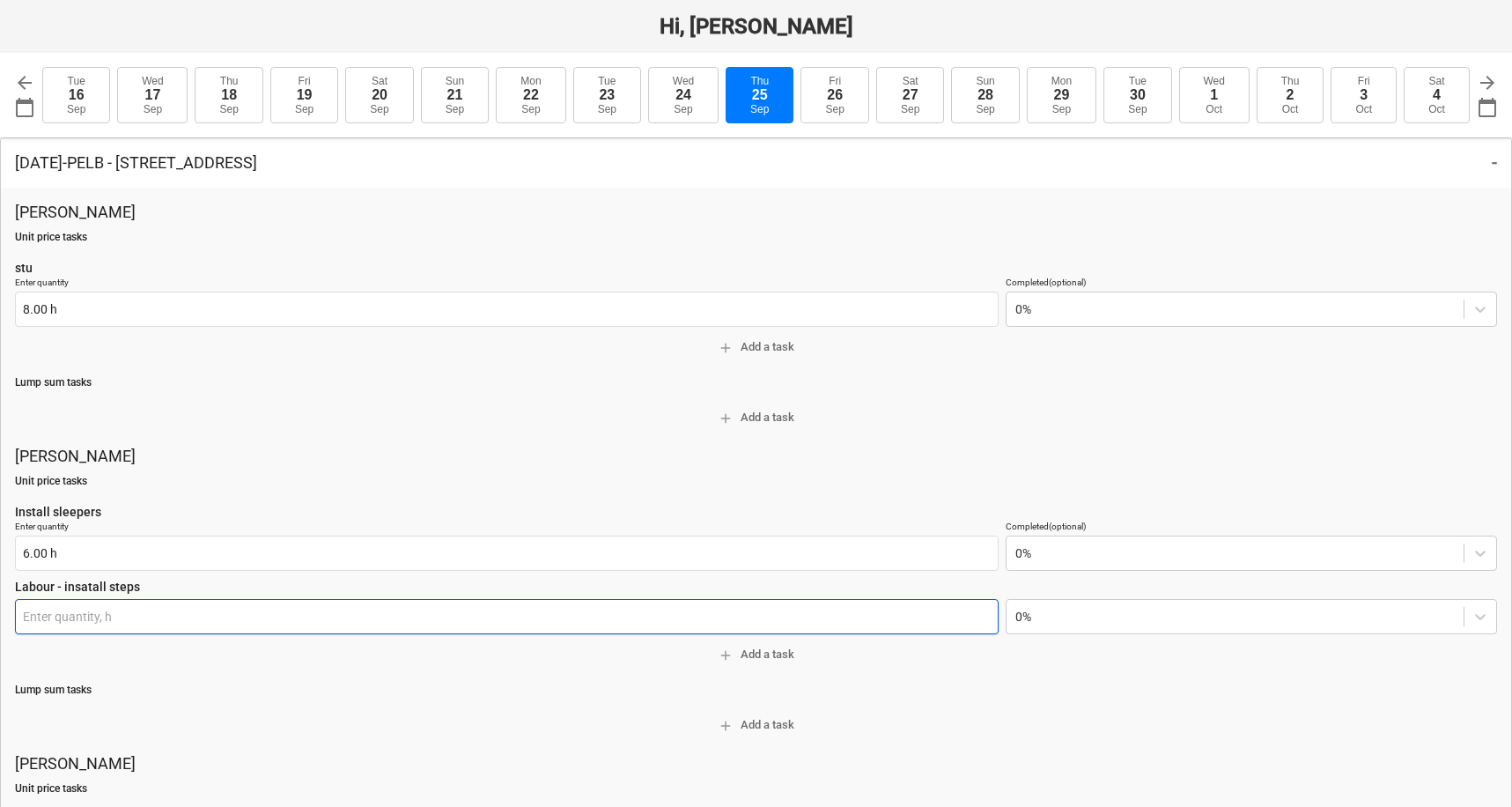
type textarea "x"
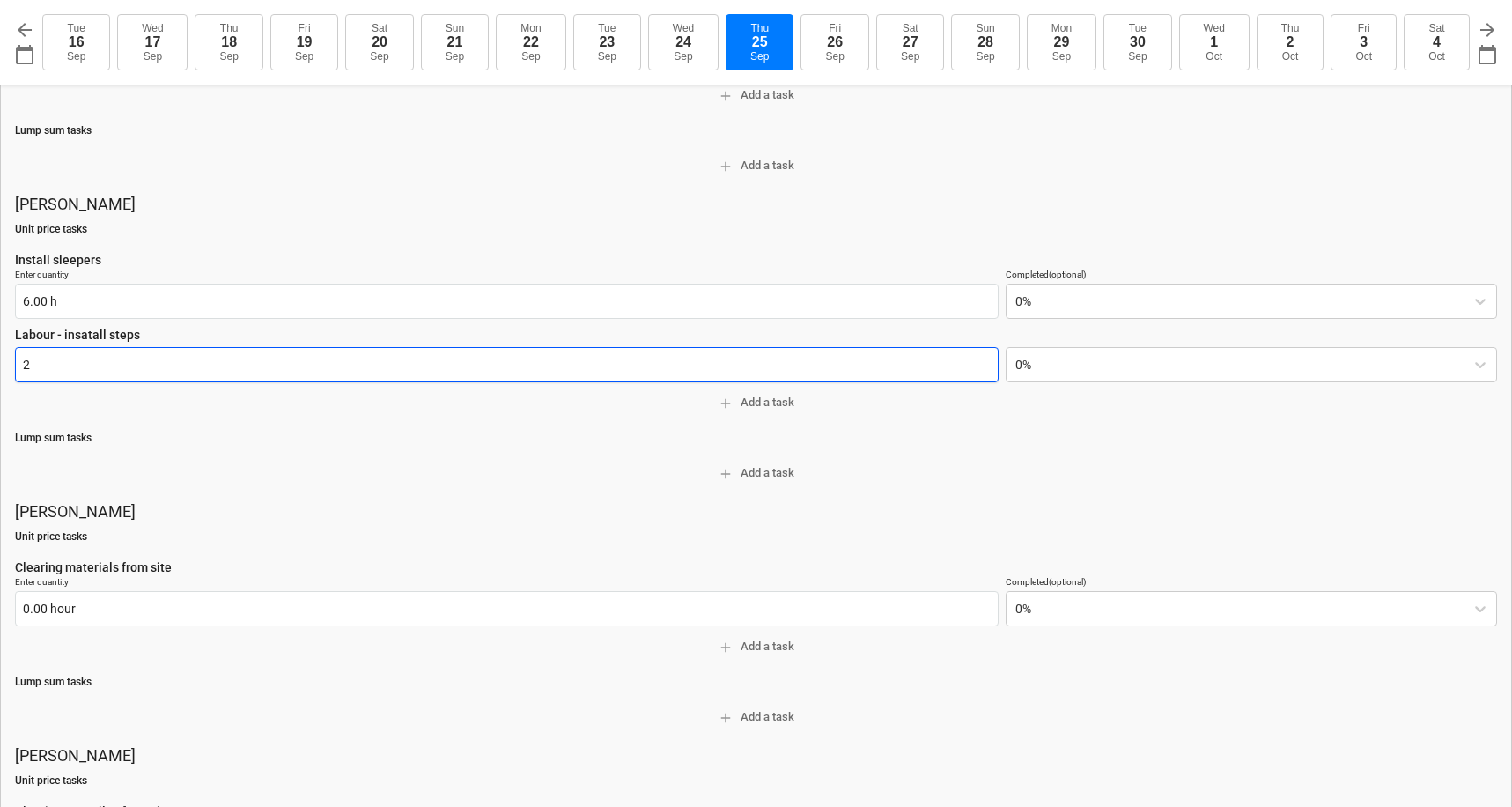
scroll to position [249, 0]
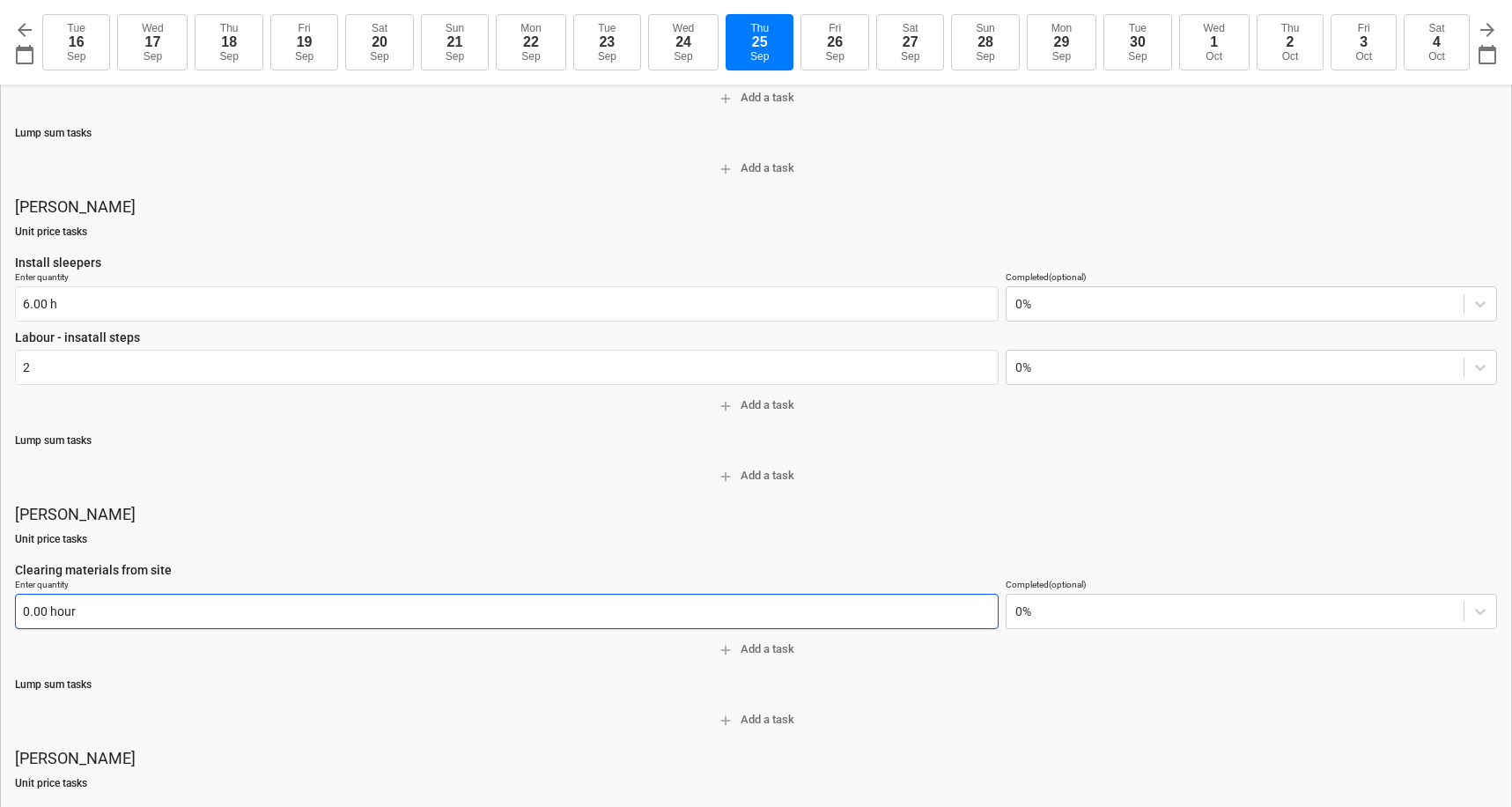
type input "2.00 h"
click at [54, 612] on input "text" at bounding box center [506, 611] width 983 height 35
type textarea "x"
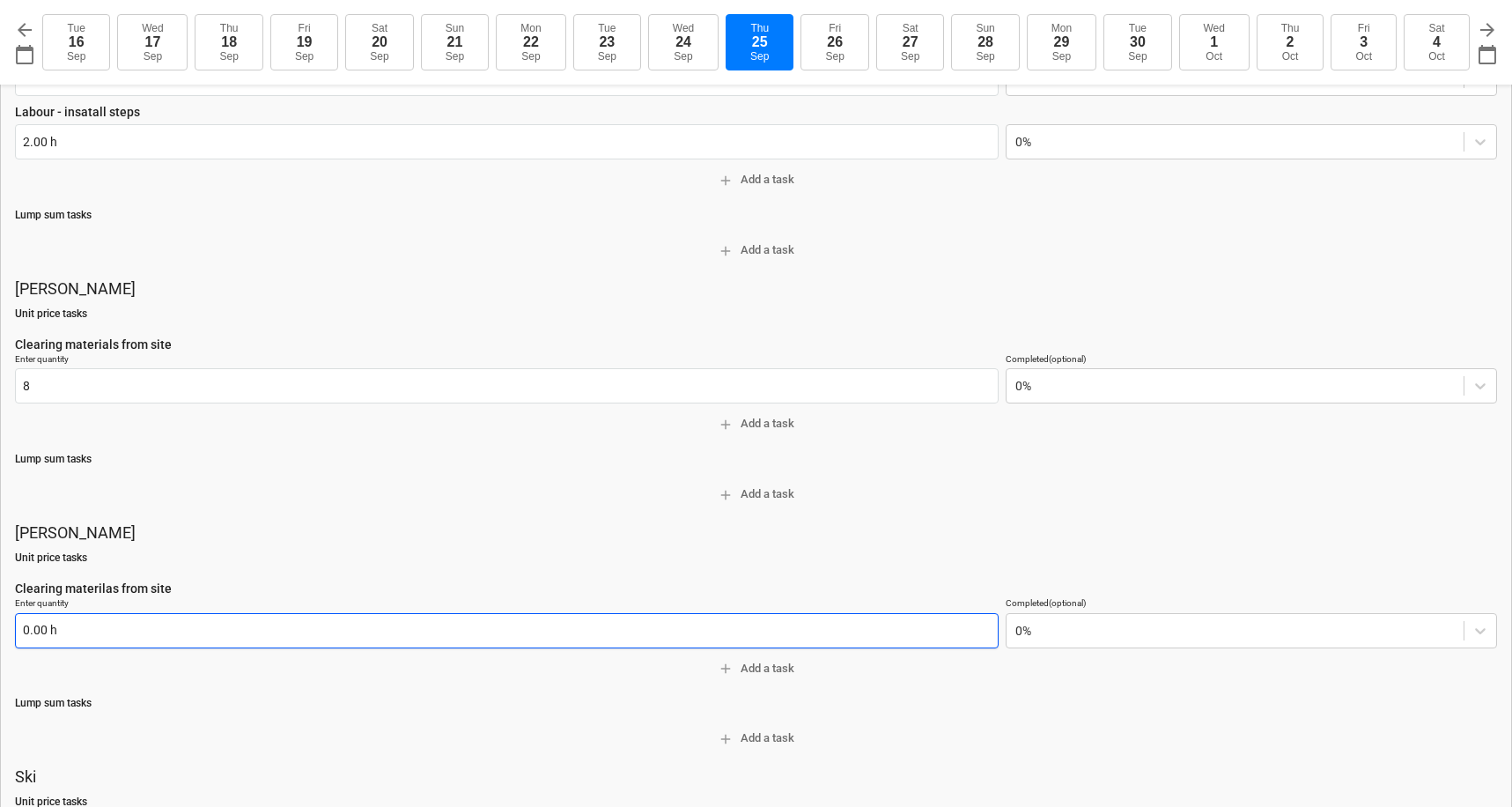
type input "8.00 hour"
click at [54, 612] on input "text" at bounding box center [506, 630] width 983 height 35
type textarea "x"
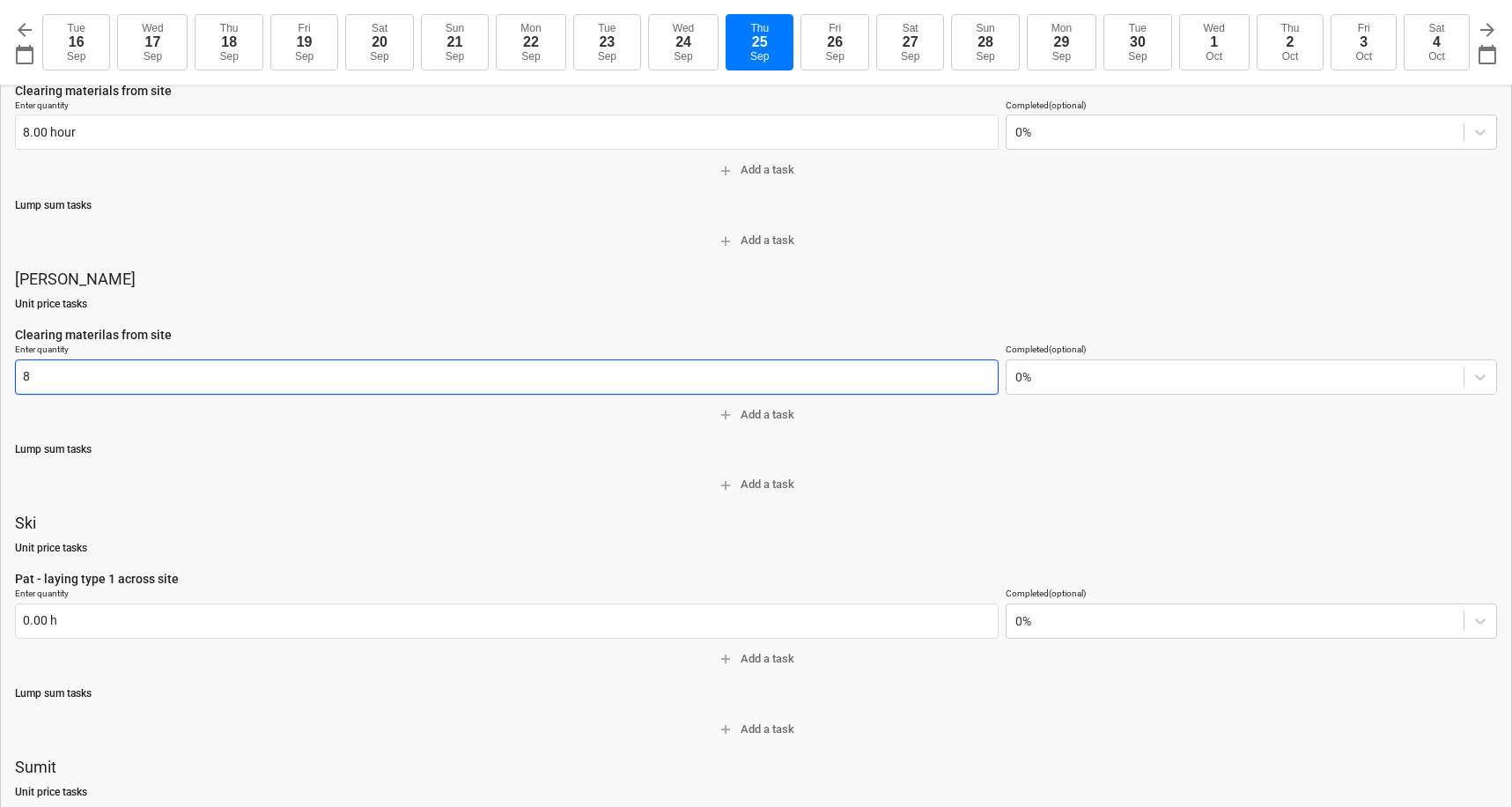
scroll to position [783, 0]
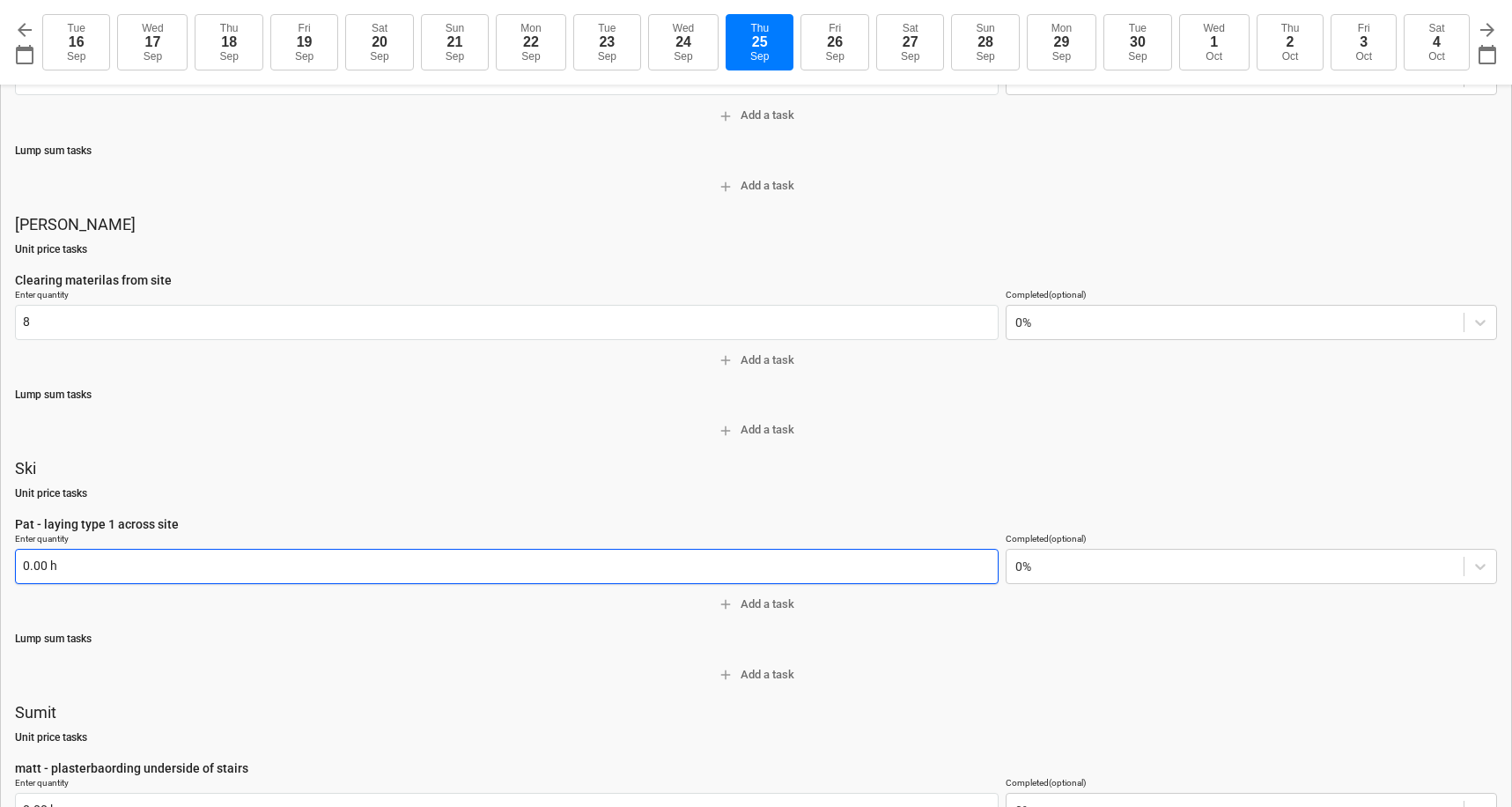
type input "8.00 h"
click at [48, 555] on input "text" at bounding box center [506, 566] width 983 height 35
type textarea "x"
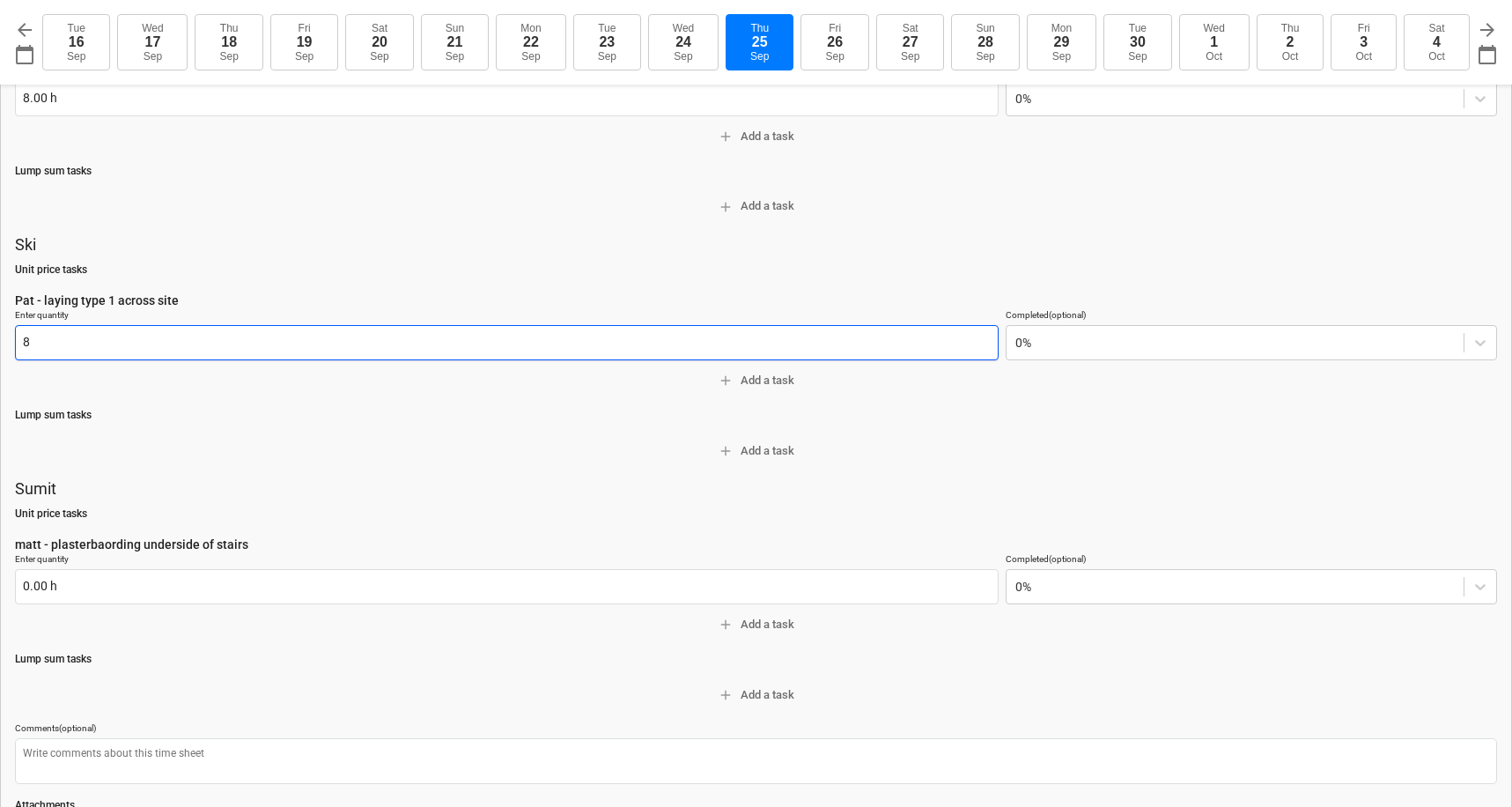
scroll to position [1076, 0]
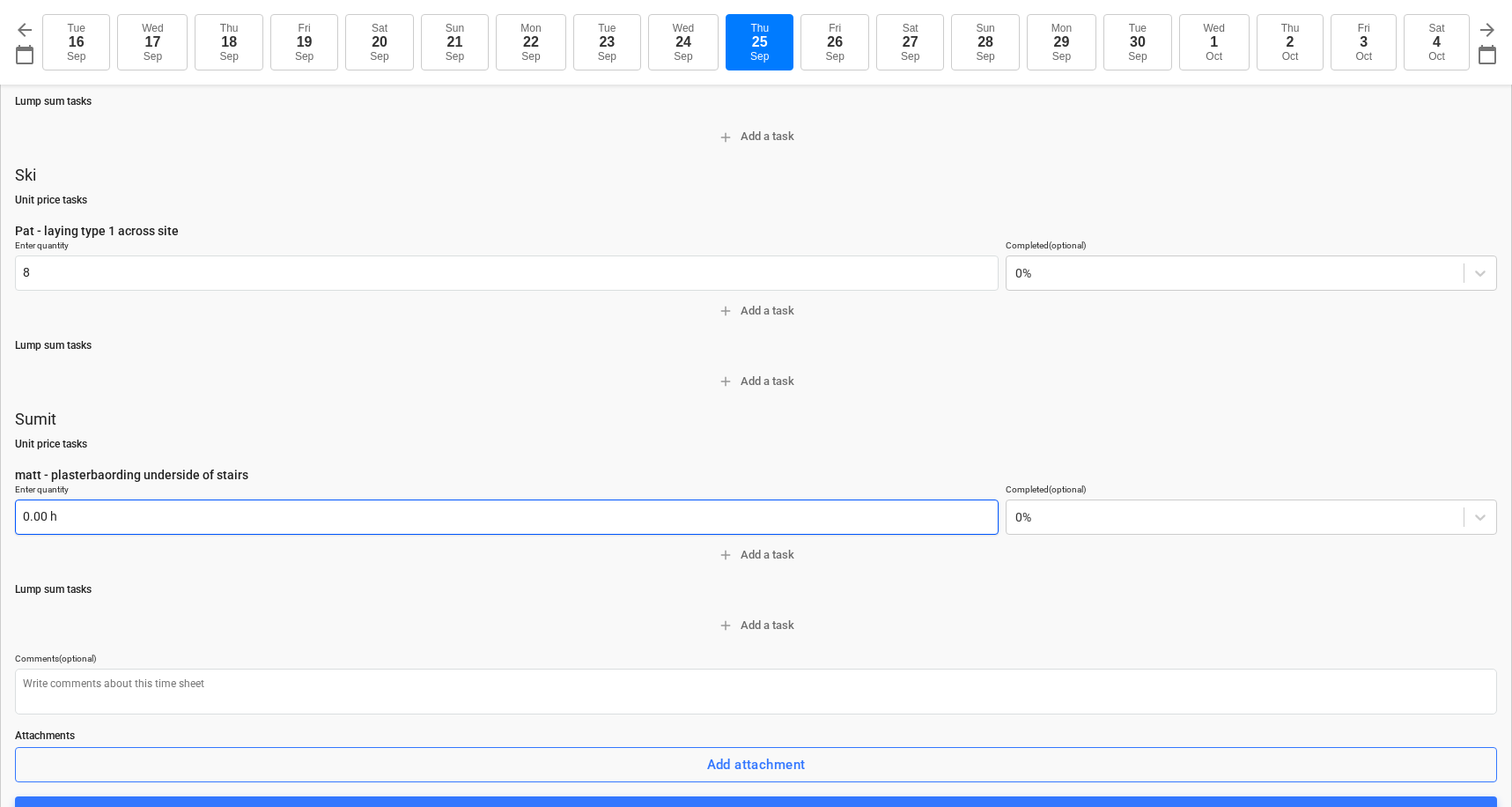
type input "8.00 h"
click at [37, 499] on input "text" at bounding box center [506, 516] width 983 height 35
type input "8"
type textarea "x"
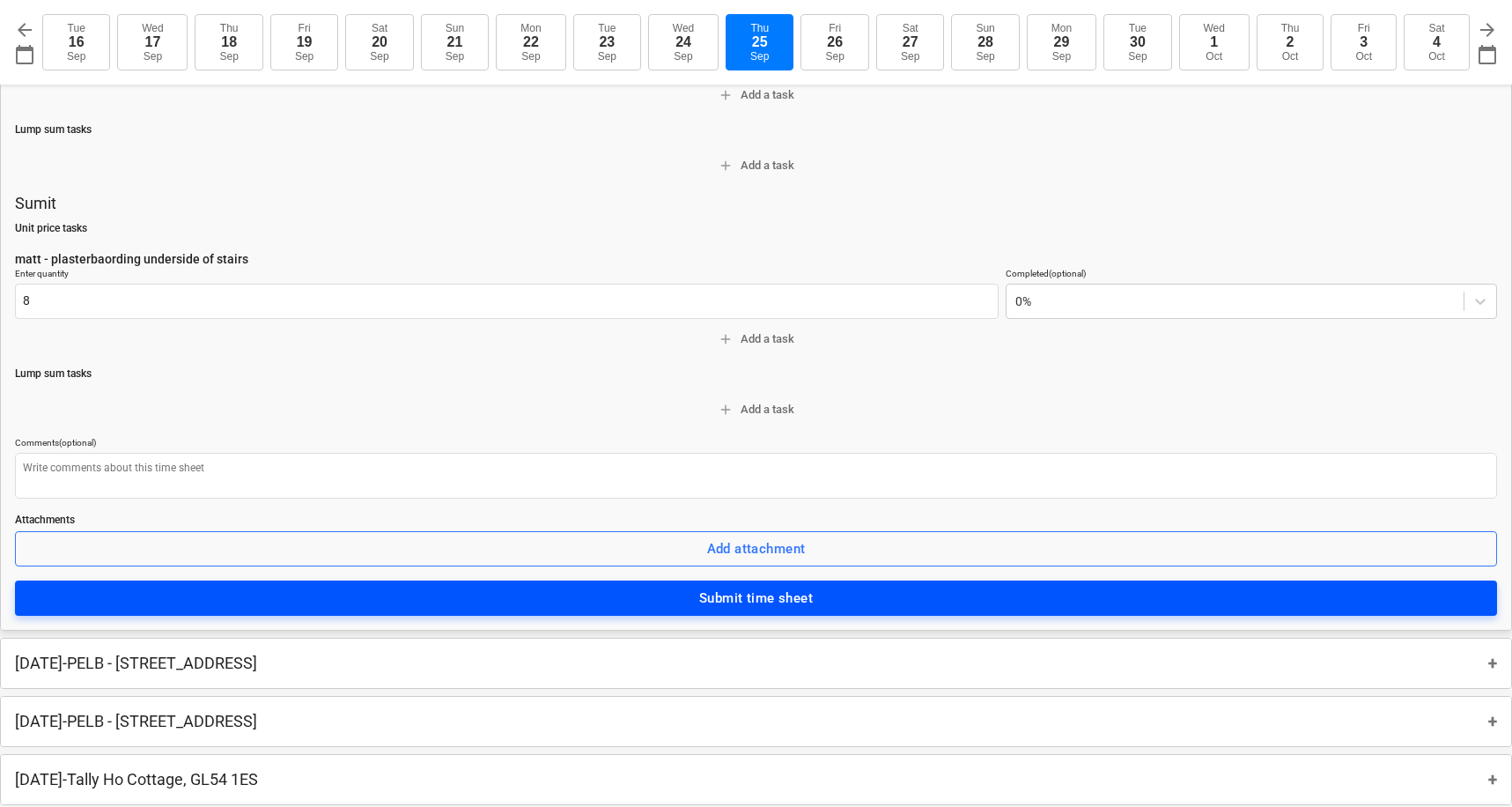
type input "8.00 h"
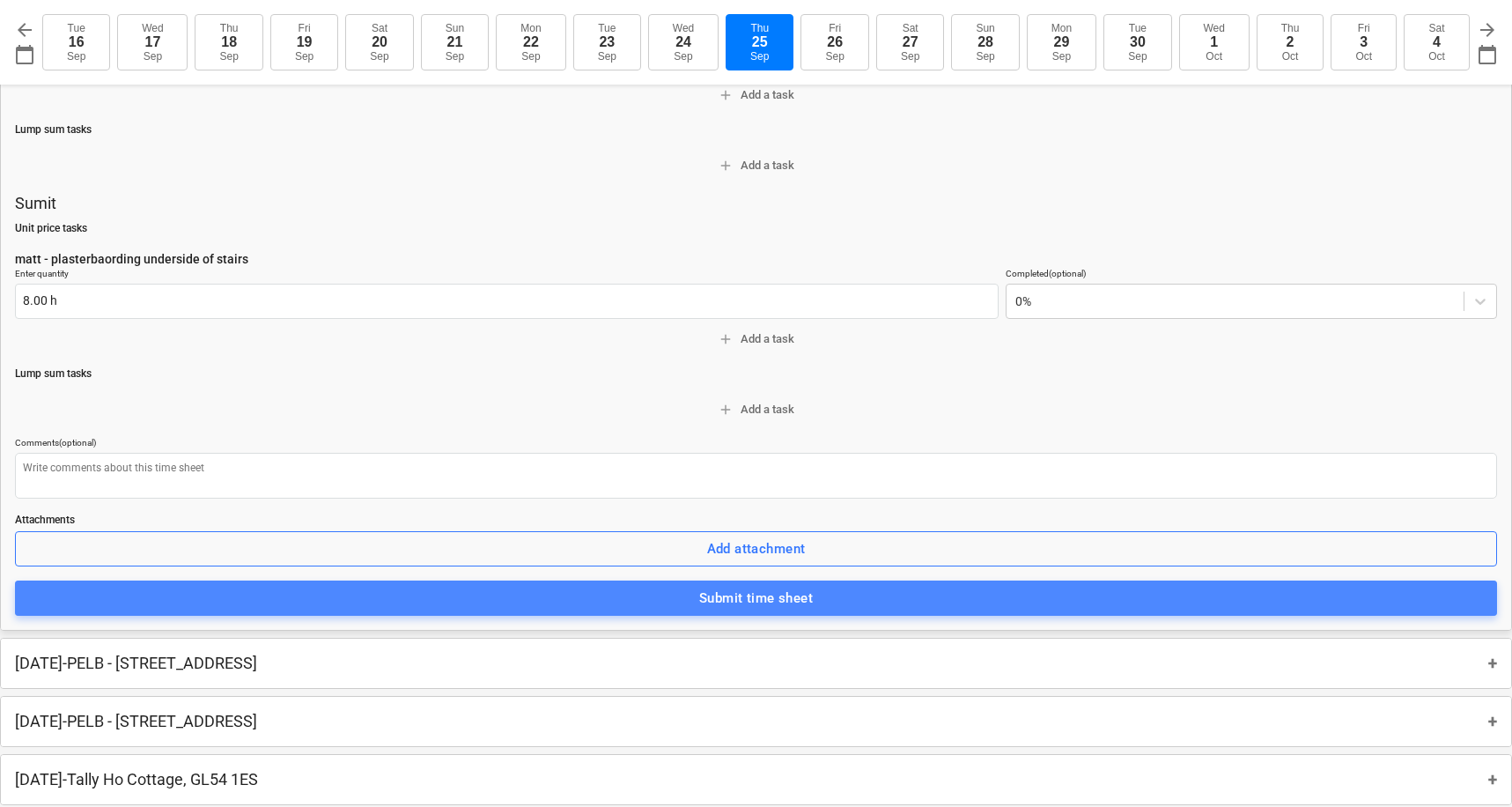
click at [716, 587] on div "Submit time sheet" at bounding box center [756, 598] width 113 height 23
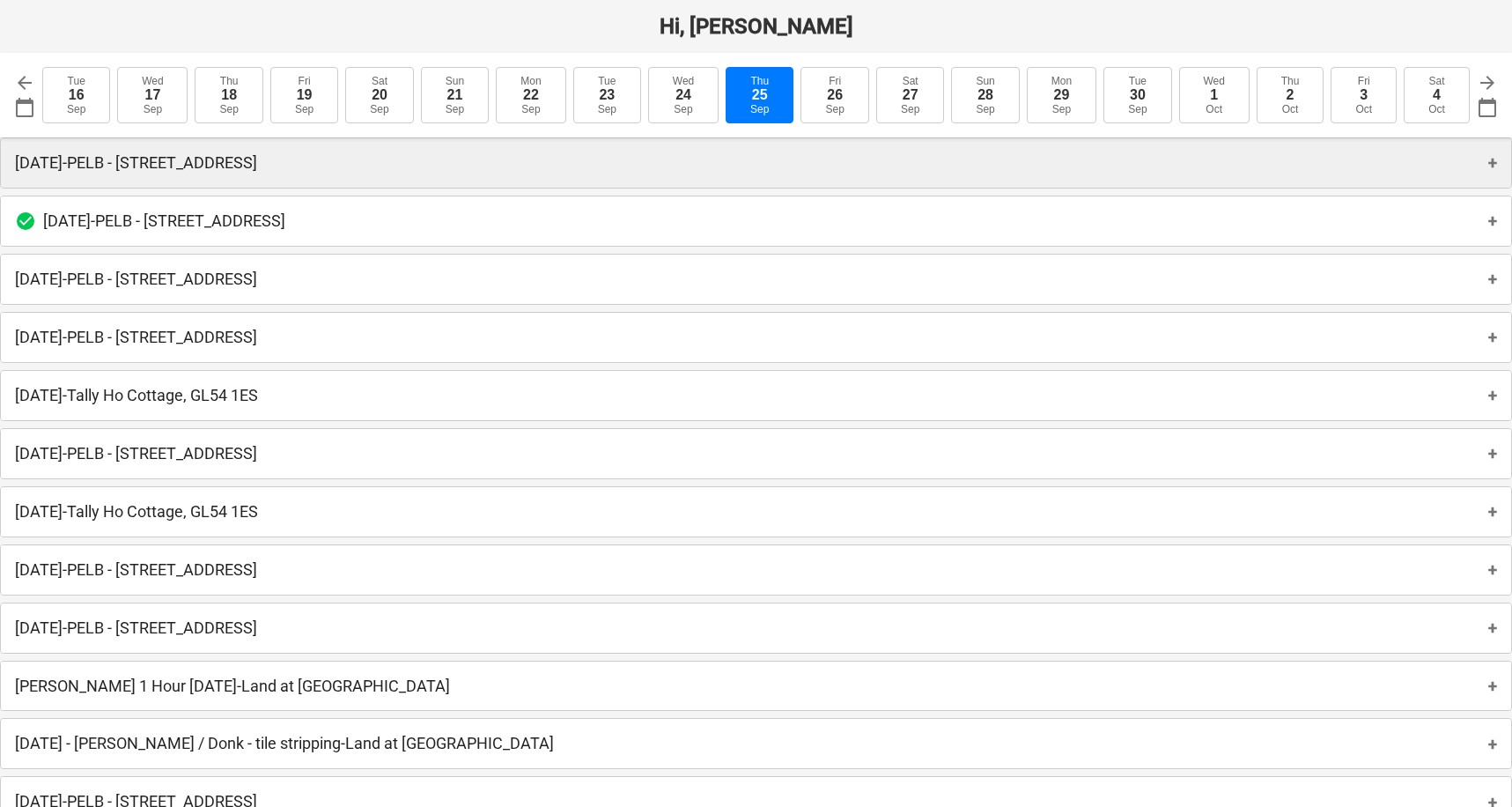
click at [279, 153] on div "[DATE][STREET_ADDRESS] +" at bounding box center [756, 162] width 1510 height 49
type textarea "x"
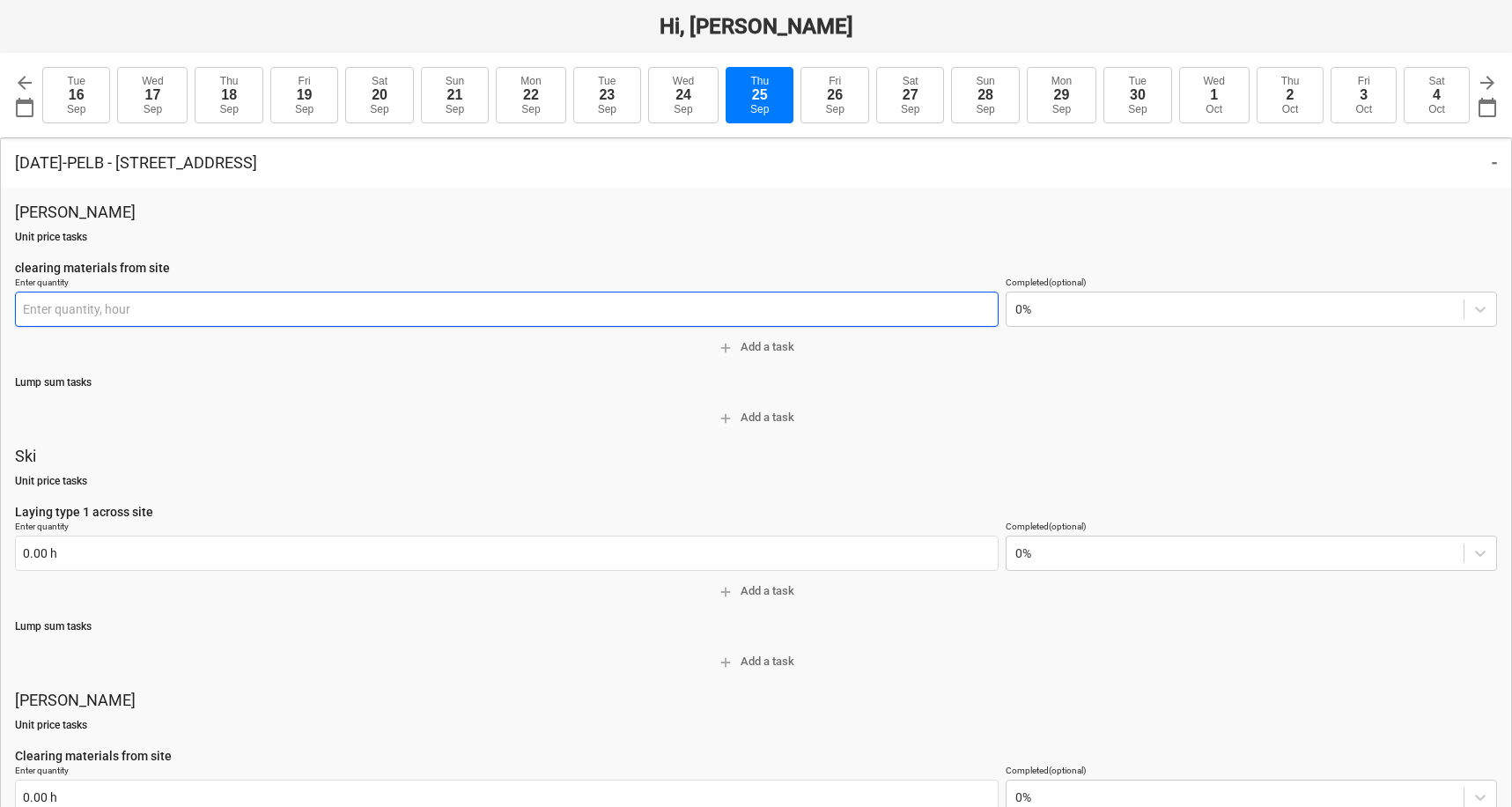
click at [149, 312] on input "text" at bounding box center [506, 309] width 983 height 35
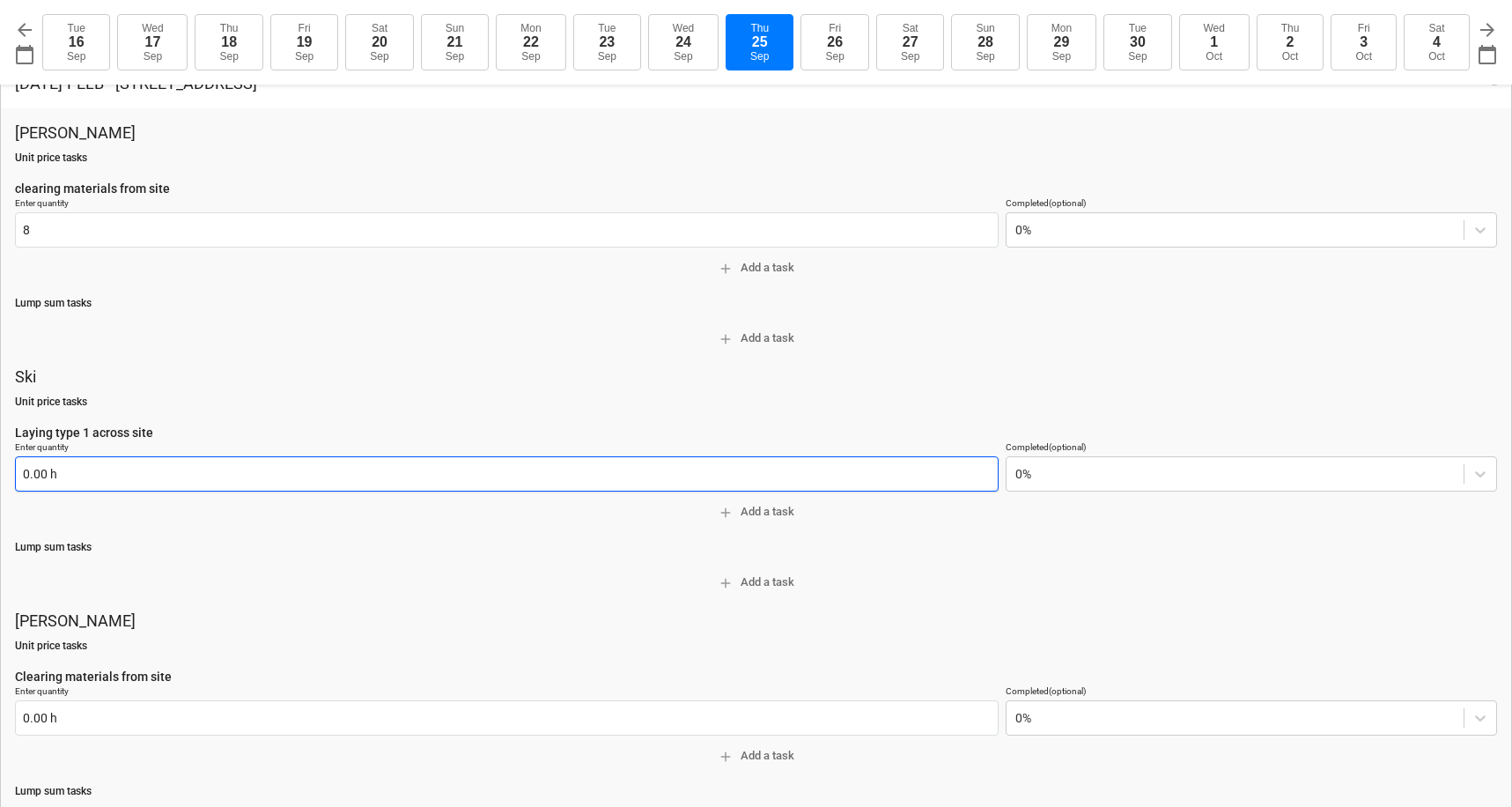
type input "8.00 hour"
click at [42, 476] on input "text" at bounding box center [506, 474] width 983 height 35
type textarea "x"
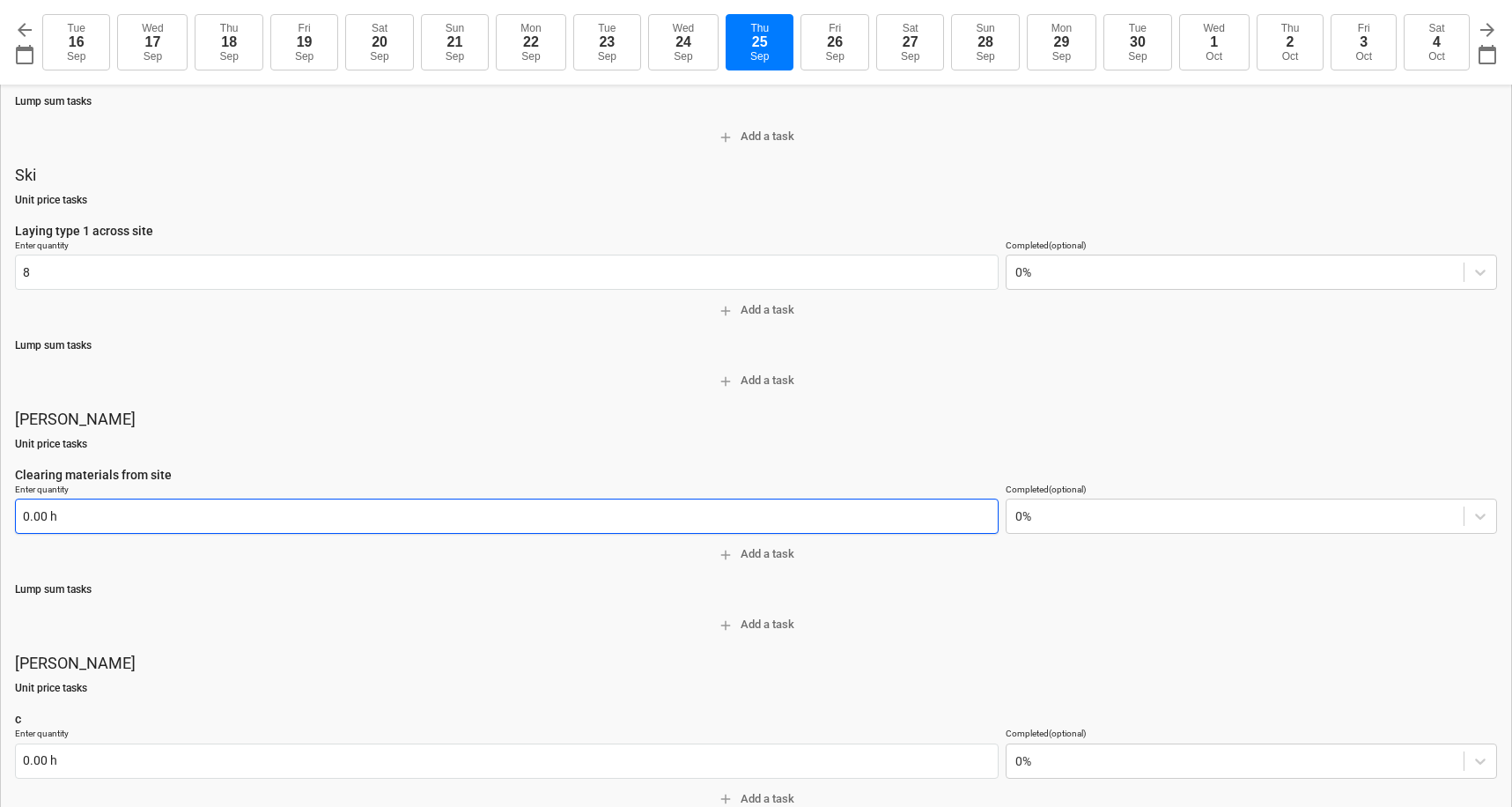
type input "8.00 h"
click at [49, 515] on input "text" at bounding box center [506, 516] width 983 height 35
type textarea "x"
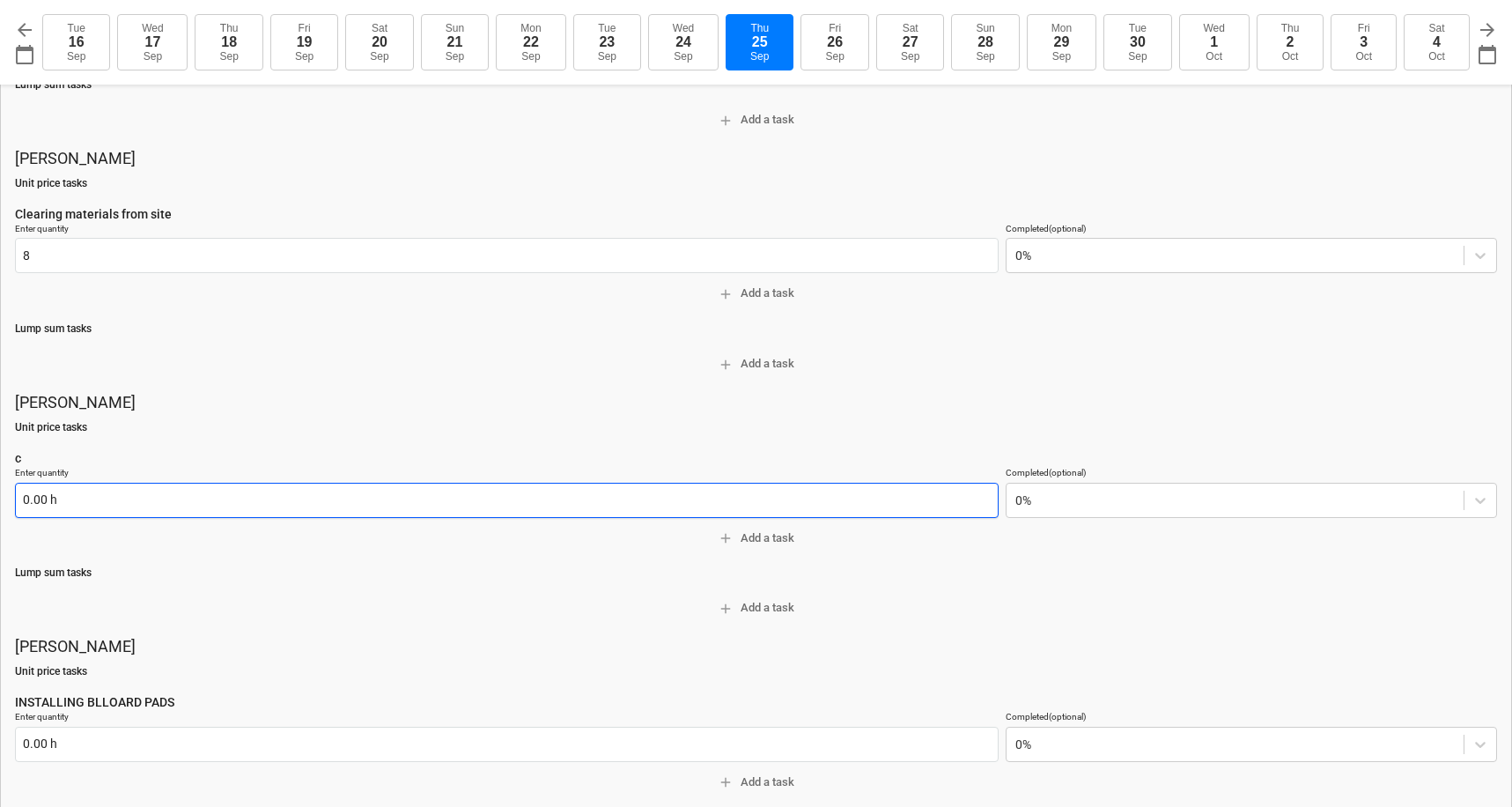
type input "8.00 h"
click at [47, 497] on input "text" at bounding box center [506, 500] width 983 height 35
type textarea "x"
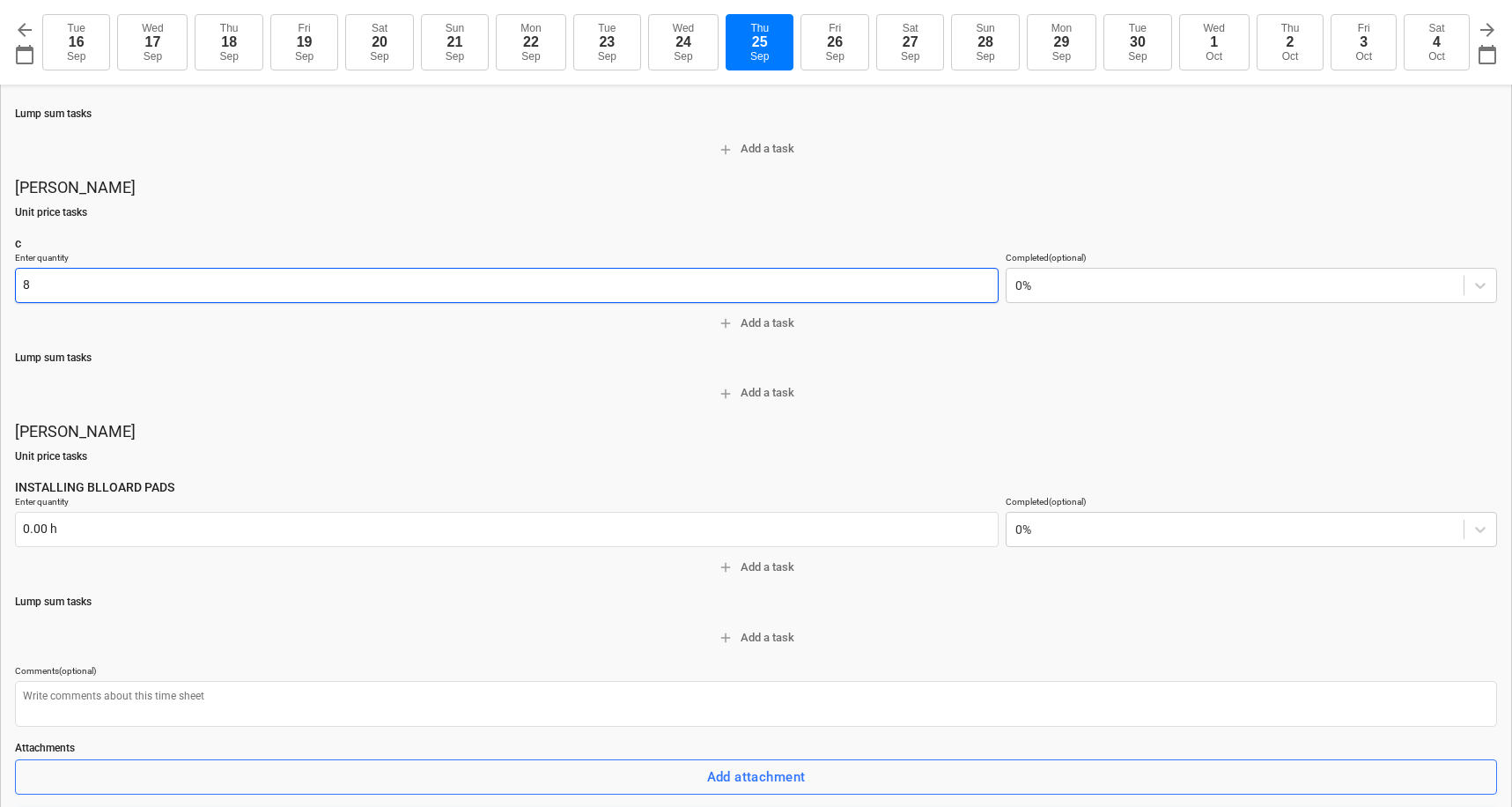
scroll to position [781, 0]
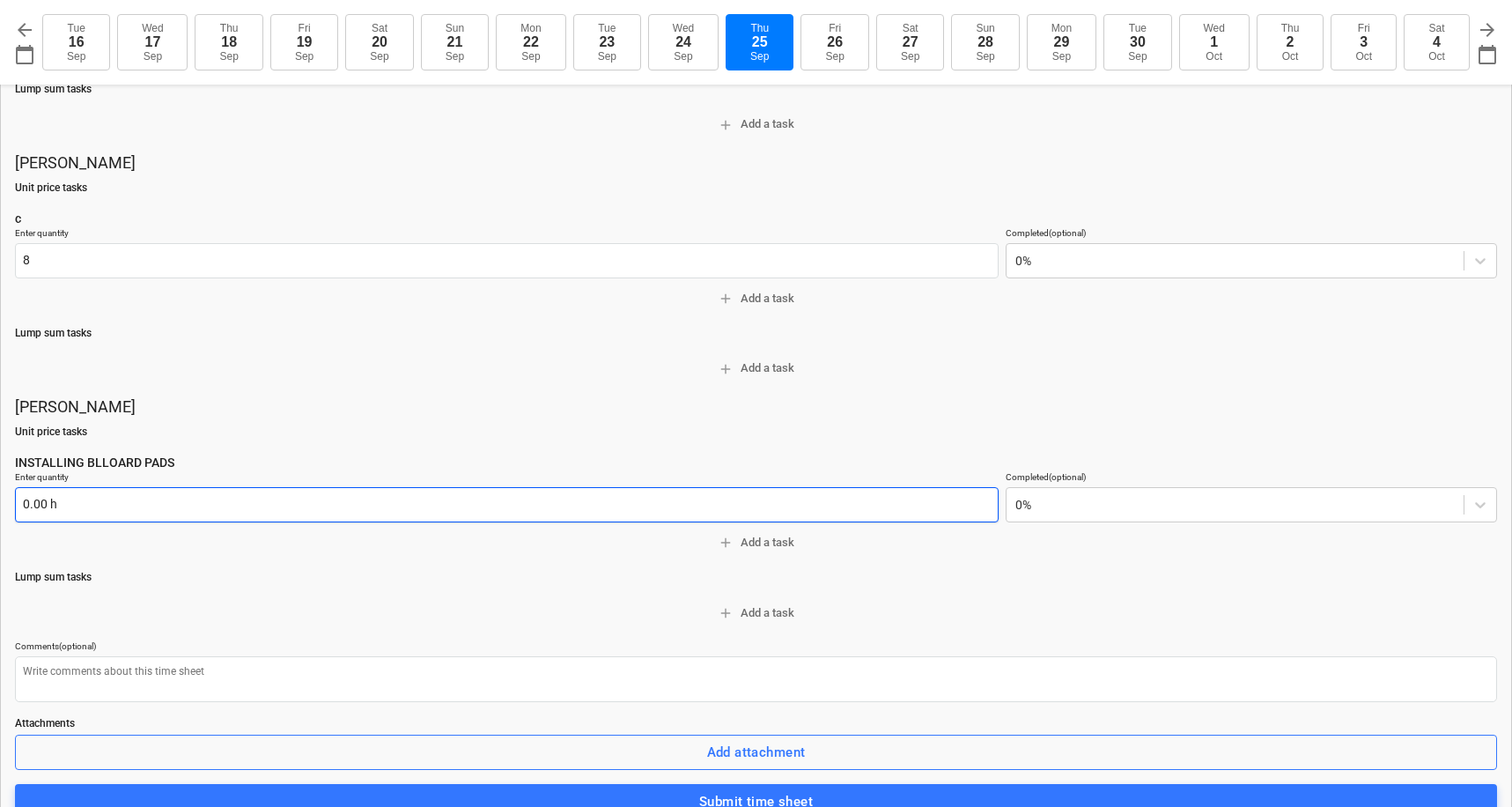
type input "8.00 h"
click at [47, 498] on input "text" at bounding box center [506, 504] width 983 height 35
type textarea "x"
type input "8.00 h"
click at [87, 556] on div "[PERSON_NAME] Unit price tasks clearing materials from site Enter quantity 8.00…" at bounding box center [756, 120] width 1482 height 1398
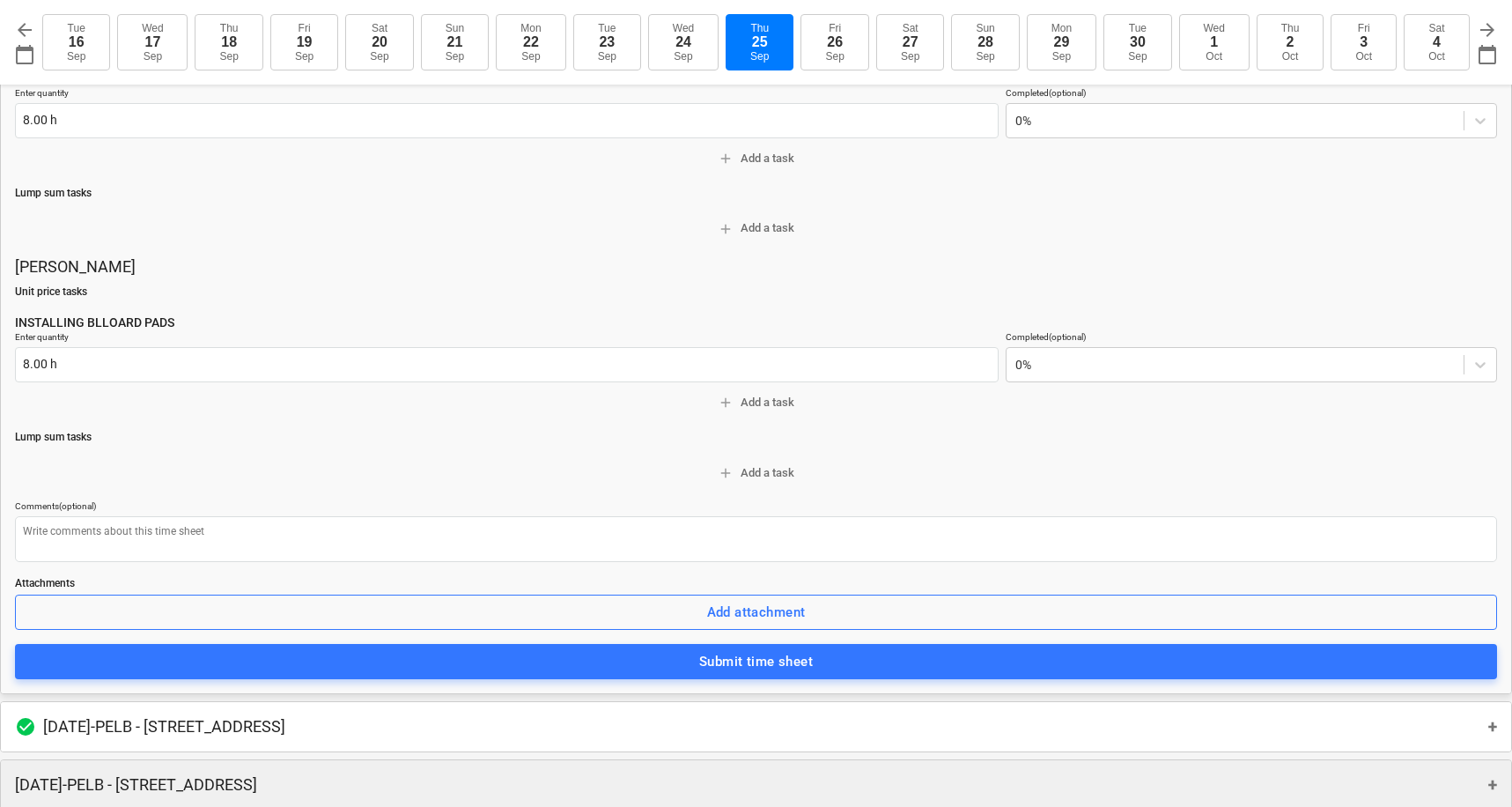
scroll to position [989, 0]
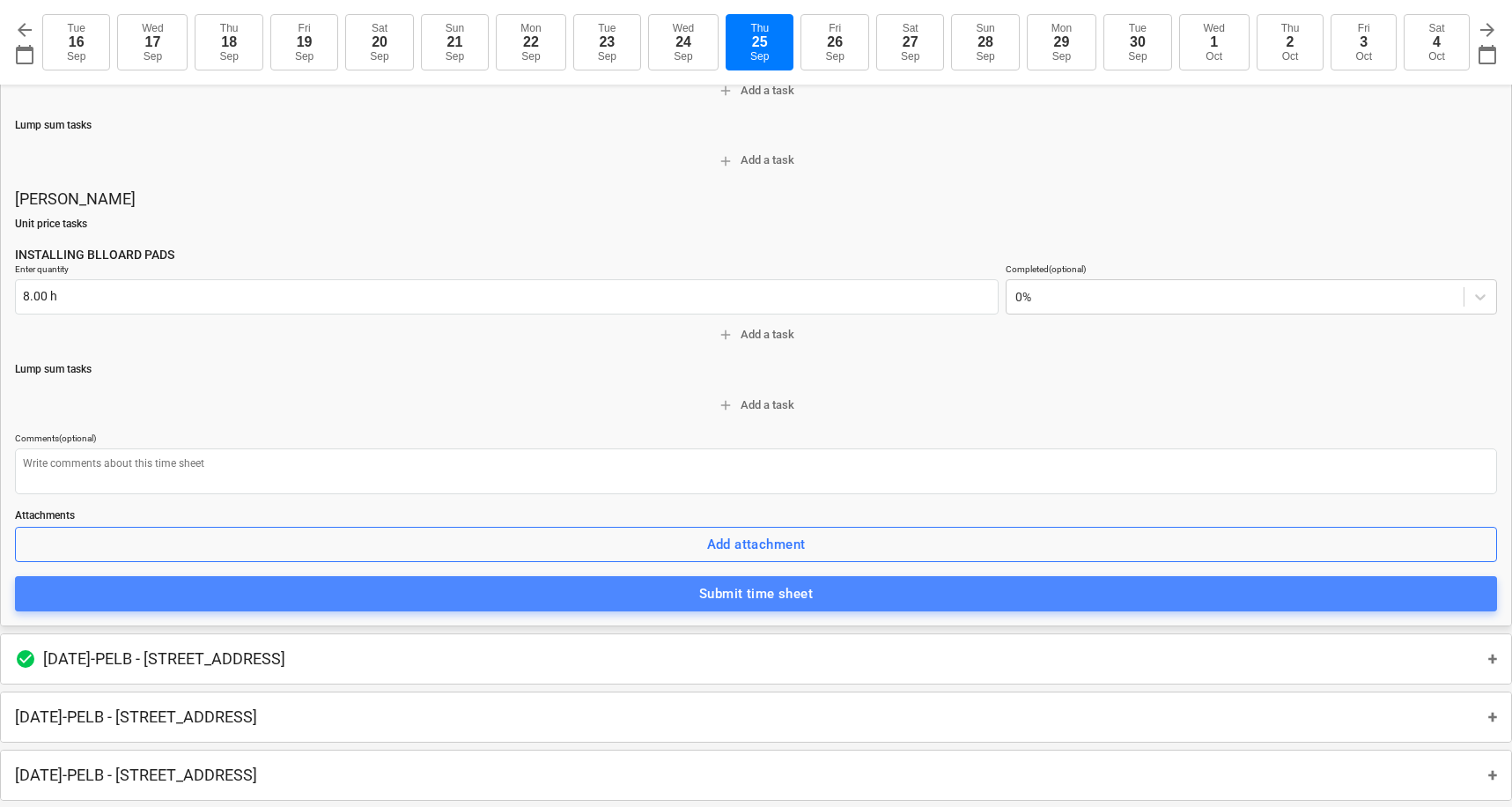
click at [719, 595] on button "Submit time sheet" at bounding box center [756, 593] width 1482 height 35
type textarea "x"
